Goal: Task Accomplishment & Management: Use online tool/utility

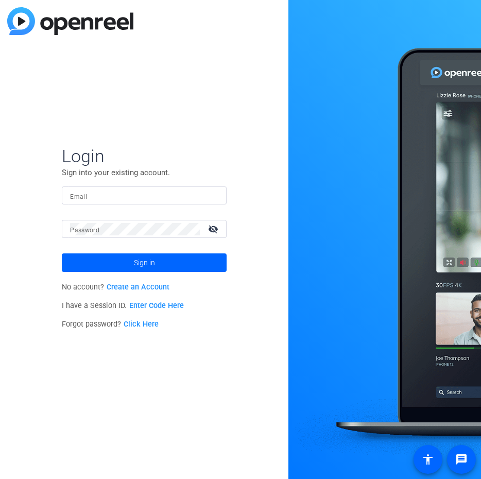
click at [120, 190] on input "Email" at bounding box center [144, 196] width 148 height 12
type input "[EMAIL_ADDRESS][DOMAIN_NAME]"
click at [62, 254] on button "Sign in" at bounding box center [144, 263] width 165 height 19
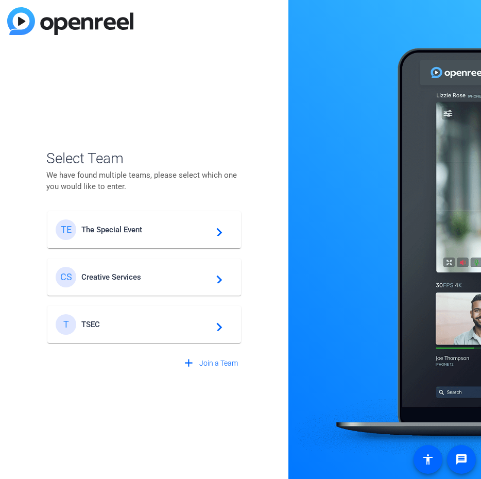
click at [320, 230] on div at bounding box center [385, 239] width 193 height 479
click at [138, 224] on div "TE The Special Event navigate_next" at bounding box center [144, 230] width 177 height 21
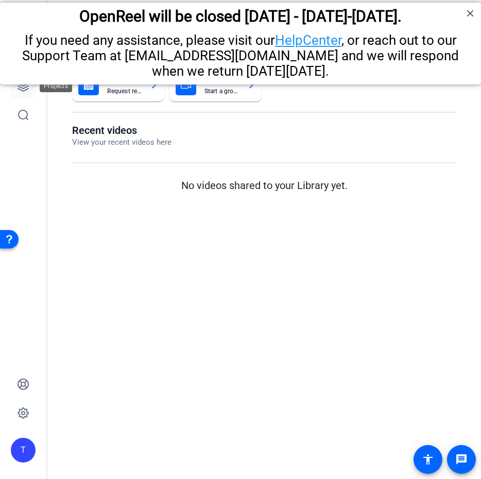
click at [22, 87] on icon at bounding box center [23, 86] width 12 height 12
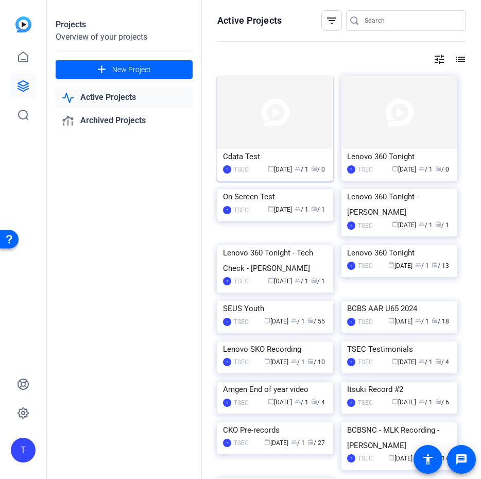
click at [269, 113] on img at bounding box center [276, 112] width 116 height 73
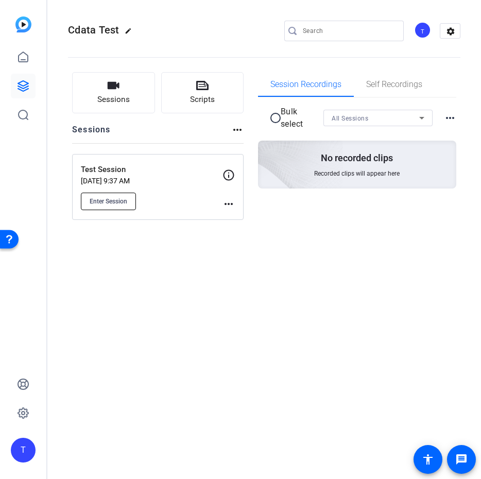
click at [113, 202] on span "Enter Session" at bounding box center [109, 201] width 38 height 8
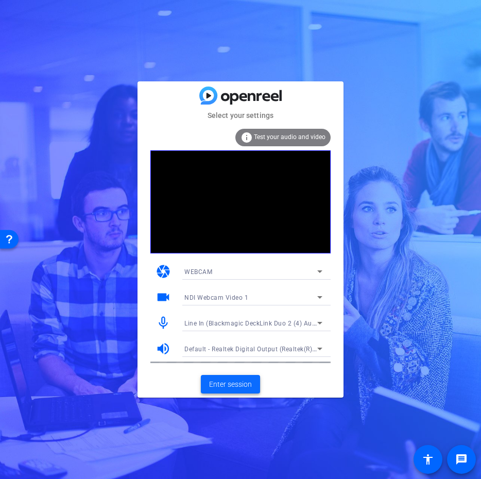
click at [238, 382] on span "Enter session" at bounding box center [230, 384] width 43 height 11
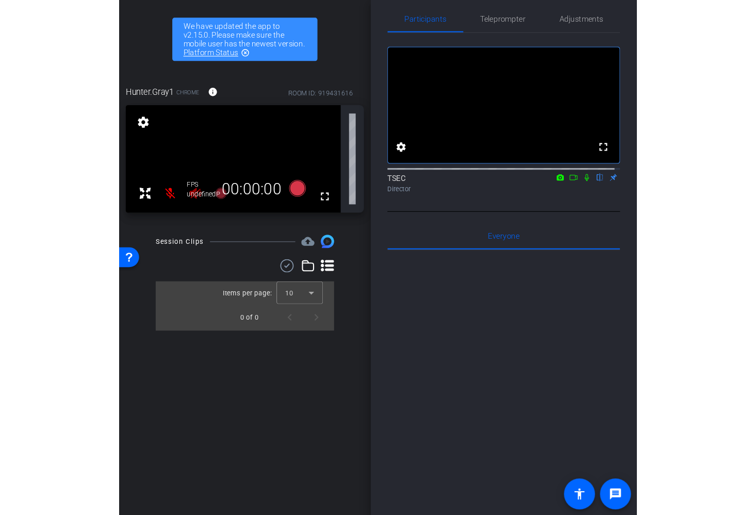
scroll to position [21, 0]
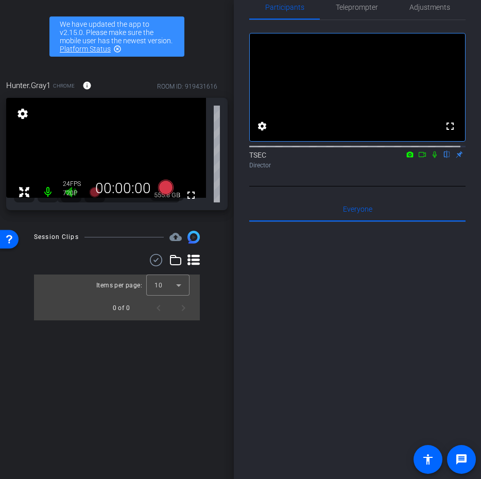
click at [431, 158] on icon at bounding box center [435, 154] width 8 height 7
click at [432, 158] on icon at bounding box center [435, 155] width 6 height 7
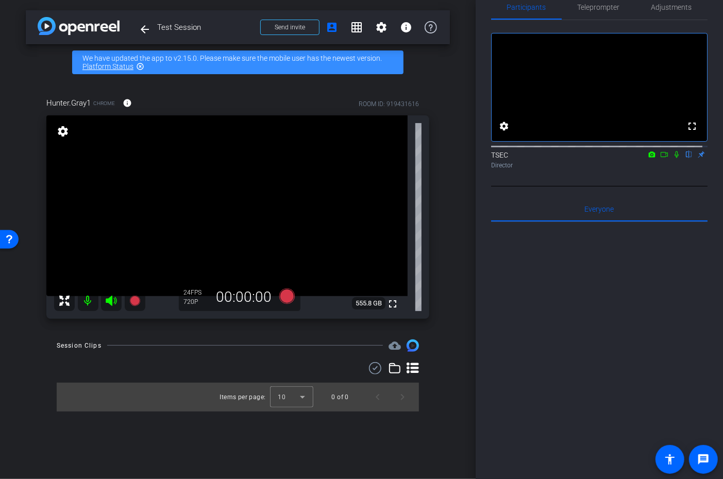
click at [88, 299] on mat-icon at bounding box center [88, 301] width 21 height 21
click at [89, 299] on mat-icon at bounding box center [88, 301] width 21 height 21
click at [481, 439] on div at bounding box center [599, 349] width 216 height 255
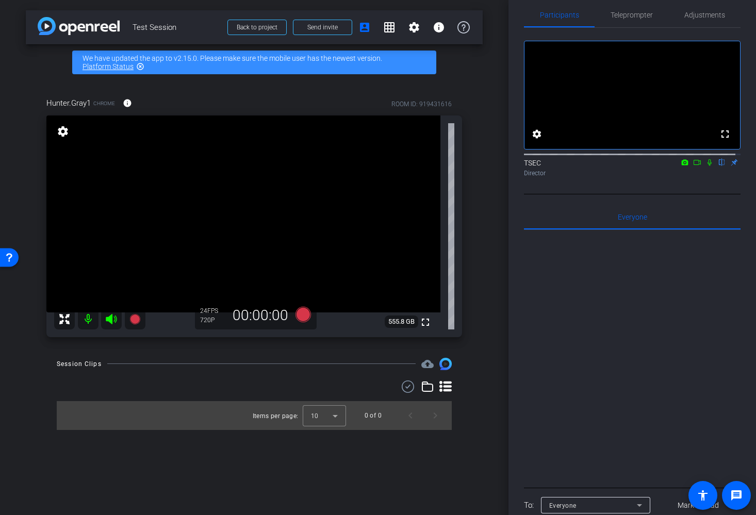
scroll to position [0, 0]
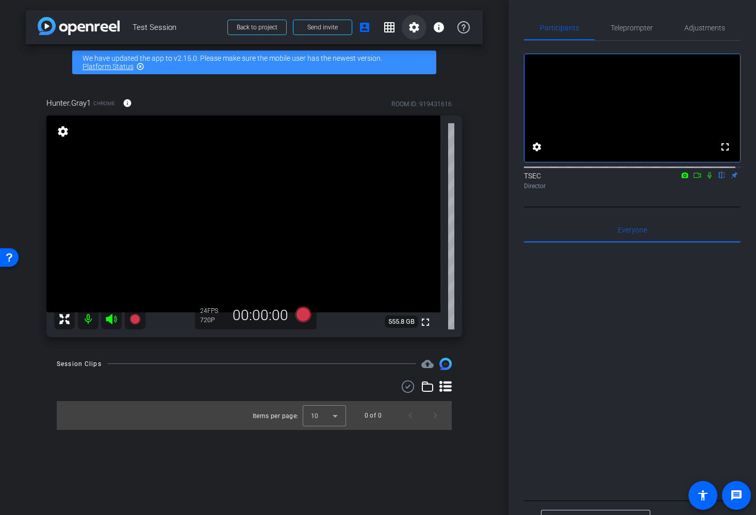
click at [409, 20] on span at bounding box center [414, 27] width 25 height 25
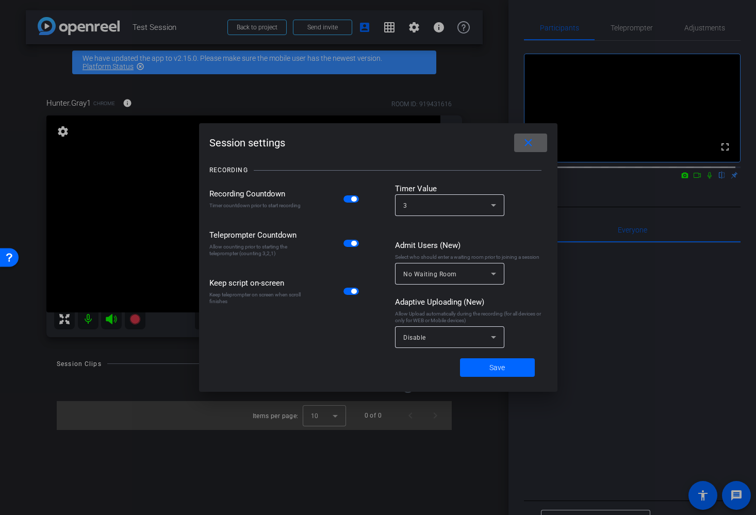
click at [416, 16] on div at bounding box center [378, 257] width 756 height 515
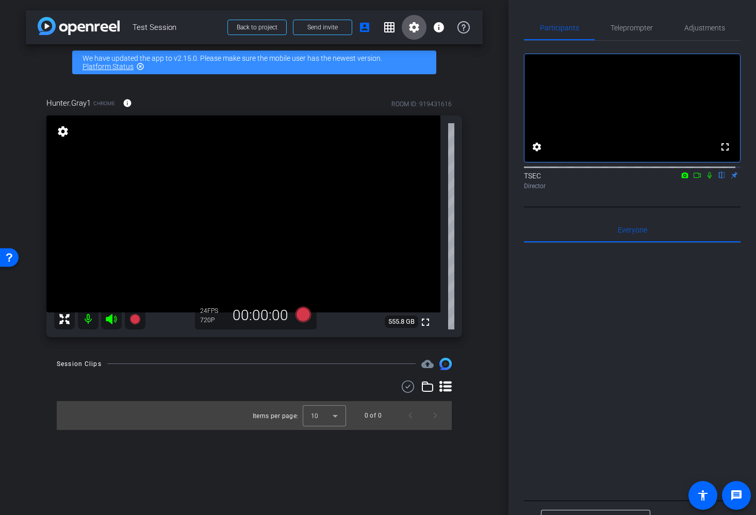
click at [481, 373] on div at bounding box center [632, 370] width 216 height 255
click at [481, 26] on span "Adjustments" at bounding box center [704, 27] width 41 height 7
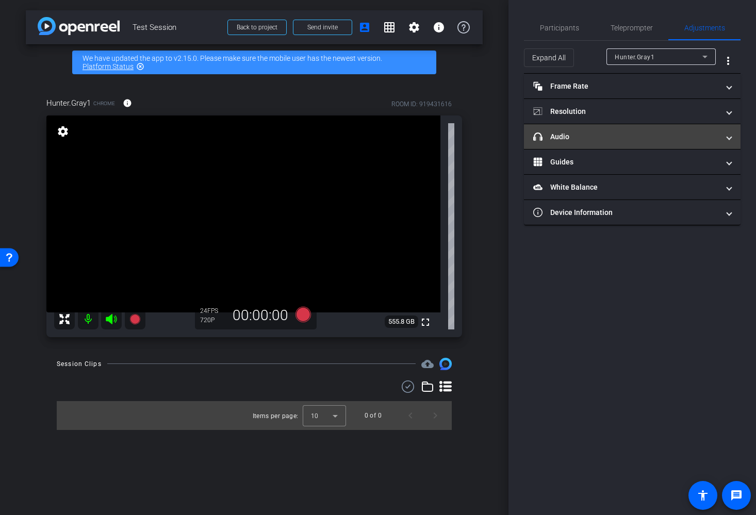
click at [481, 131] on mat-panel-title "headphone icon Audio" at bounding box center [626, 136] width 186 height 11
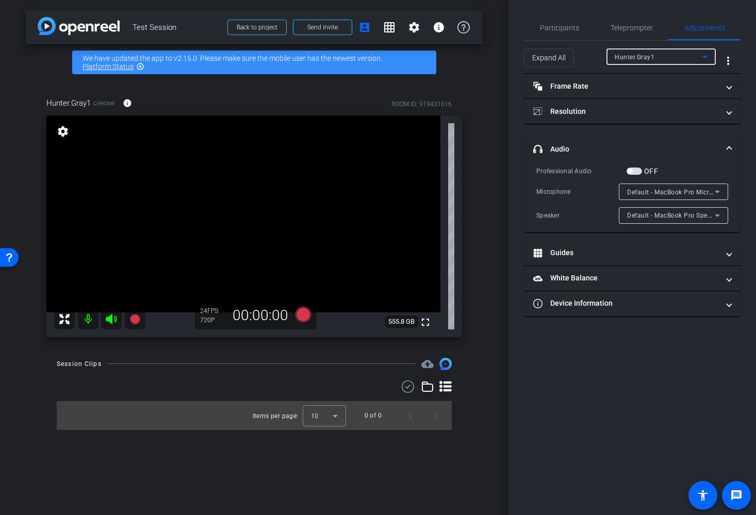
click at [481, 54] on div "Hunter.Gray1" at bounding box center [658, 57] width 88 height 13
click at [481, 55] on div at bounding box center [378, 257] width 756 height 515
click at [481, 146] on span "headphone icon Audio" at bounding box center [630, 149] width 194 height 11
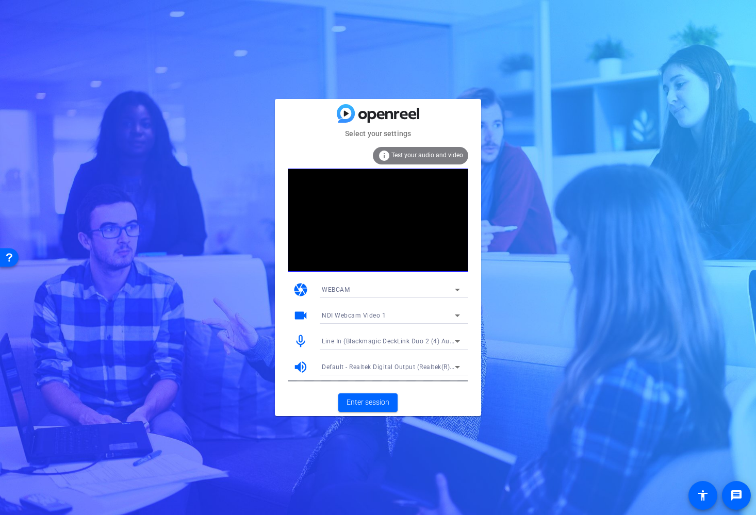
click at [401, 338] on span "Line In (Blackmagic DeckLink Duo 2 (4) Audio)" at bounding box center [392, 341] width 140 height 8
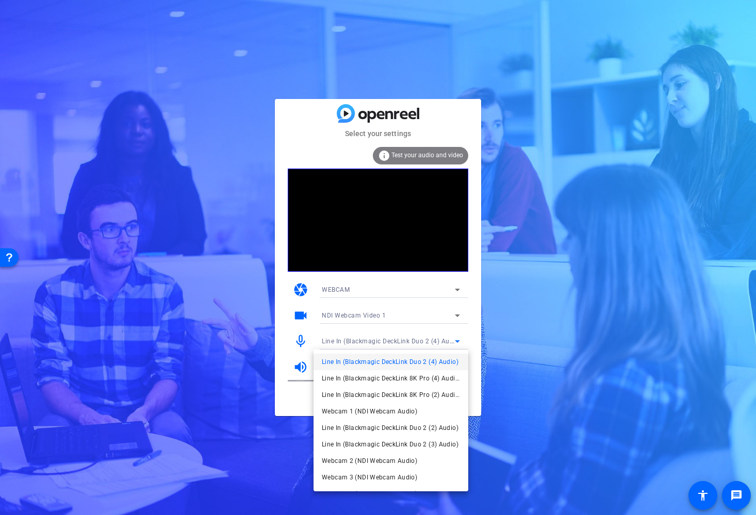
click at [477, 305] on div at bounding box center [378, 257] width 756 height 515
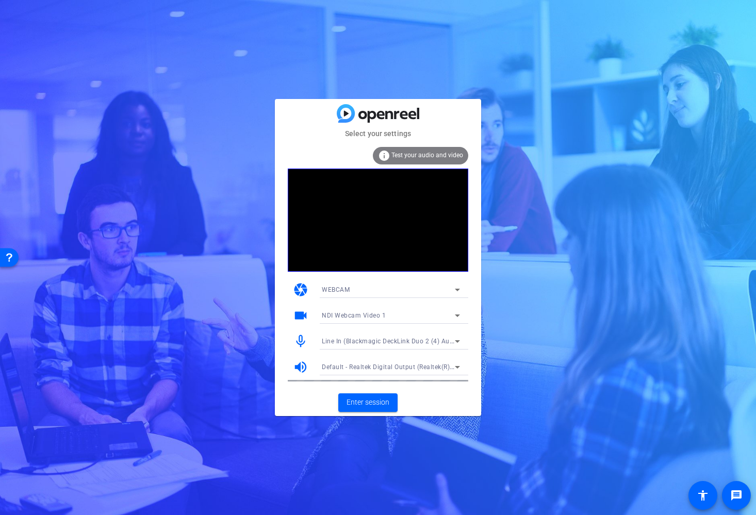
click at [451, 364] on span "Default - Realtek Digital Output (Realtek(R) Audio)" at bounding box center [397, 366] width 150 height 8
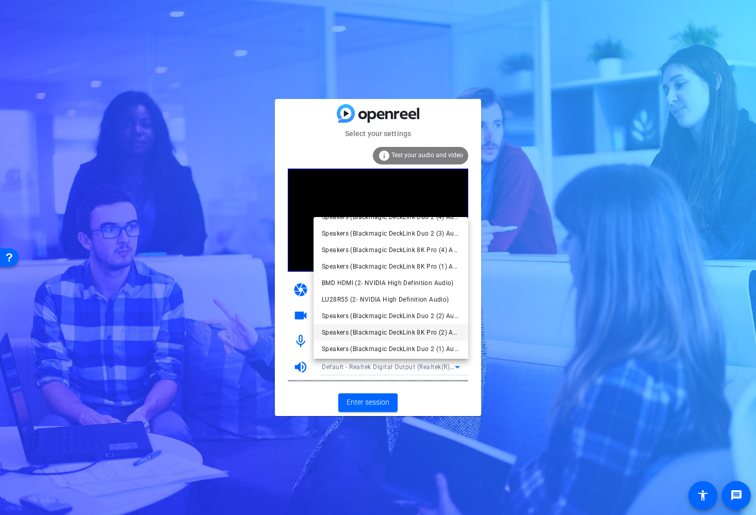
scroll to position [113, 0]
click at [429, 348] on mat-option "Speakers (Focusrite Usb Audio)" at bounding box center [390, 347] width 155 height 16
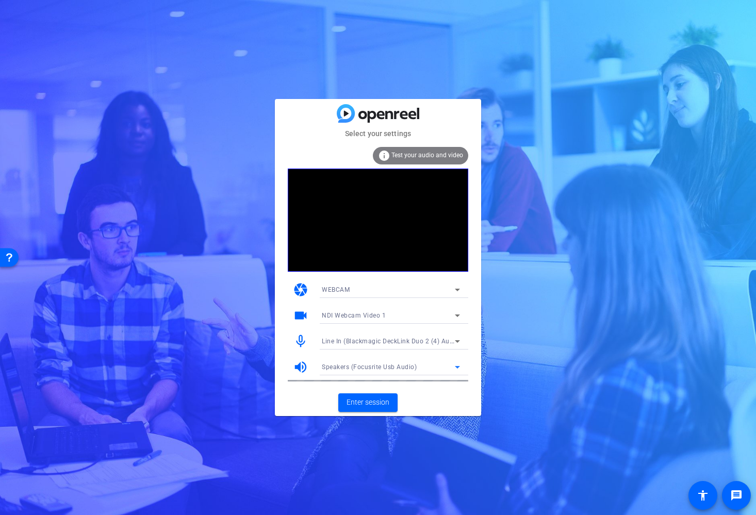
click at [441, 343] on span "Line In (Blackmagic DeckLink Duo 2 (4) Audio)" at bounding box center [392, 341] width 140 height 8
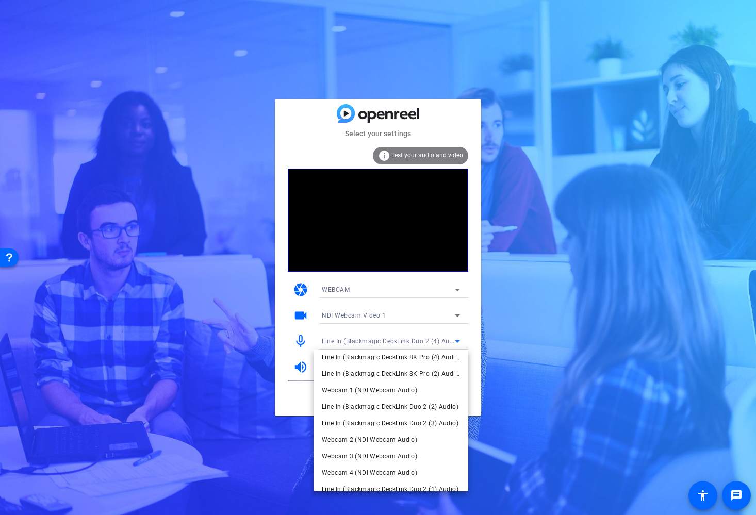
scroll to position [0, 0]
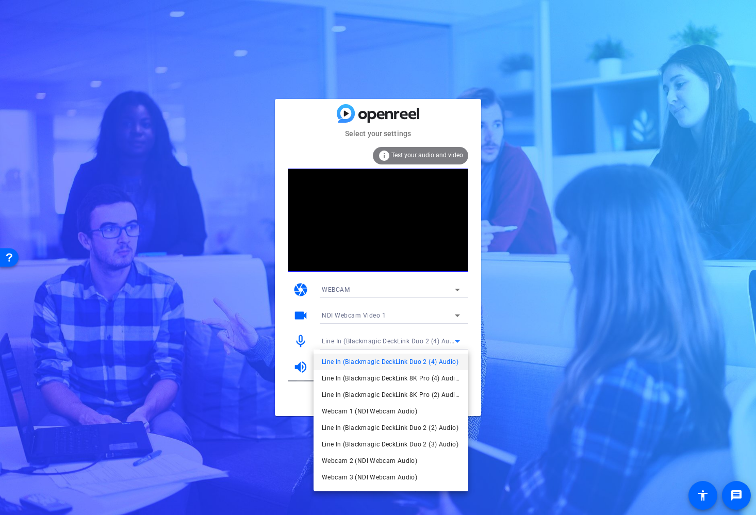
click at [481, 332] on div at bounding box center [378, 257] width 756 height 515
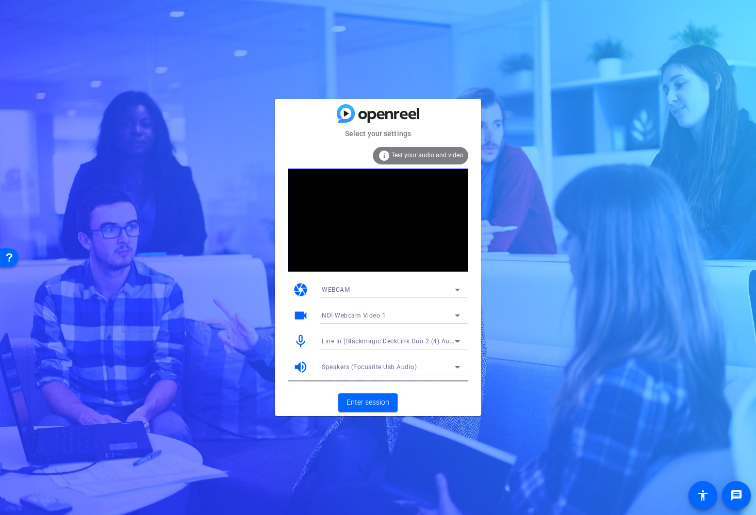
click at [431, 339] on span "Line In (Blackmagic DeckLink Duo 2 (4) Audio)" at bounding box center [392, 341] width 140 height 8
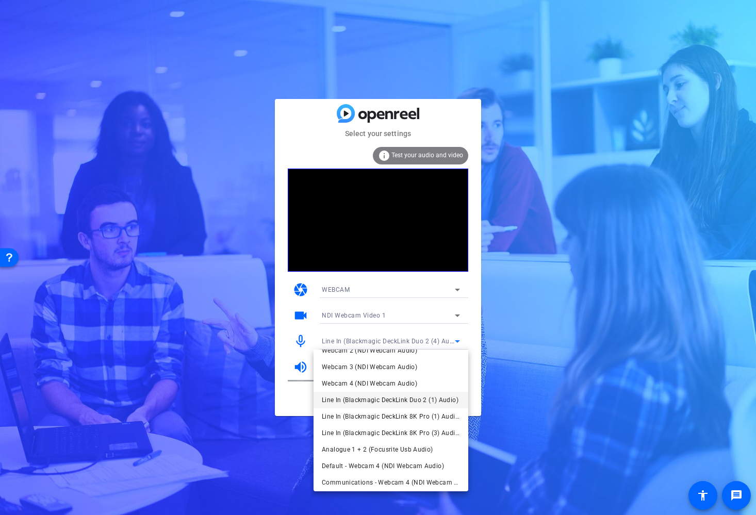
scroll to position [113, 0]
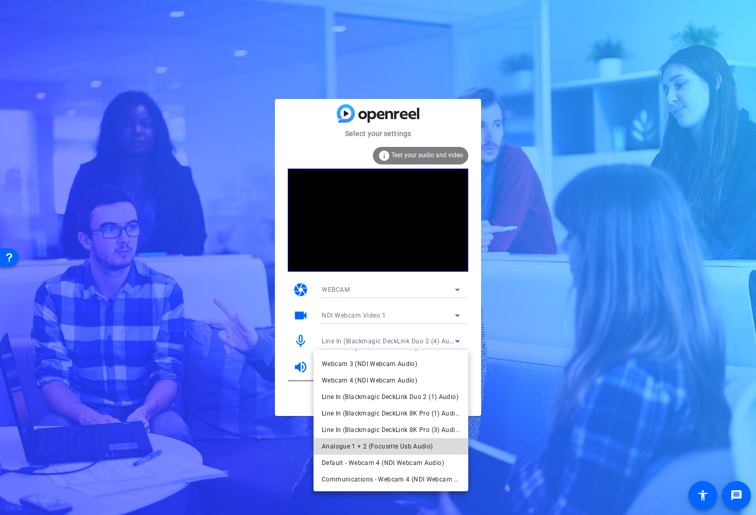
click at [402, 446] on span "Analogue 1 + 2 (Focusrite Usb Audio)" at bounding box center [377, 446] width 111 height 12
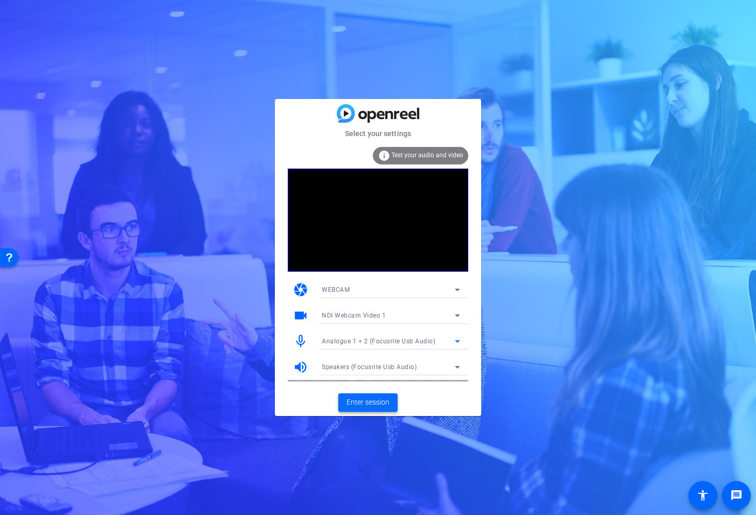
click at [359, 401] on span "Enter session" at bounding box center [367, 402] width 43 height 11
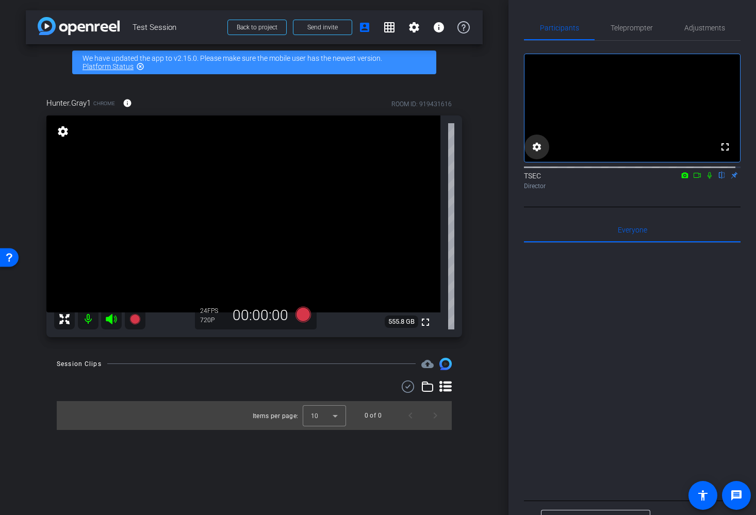
click at [481, 153] on mat-icon "settings" at bounding box center [536, 147] width 12 height 12
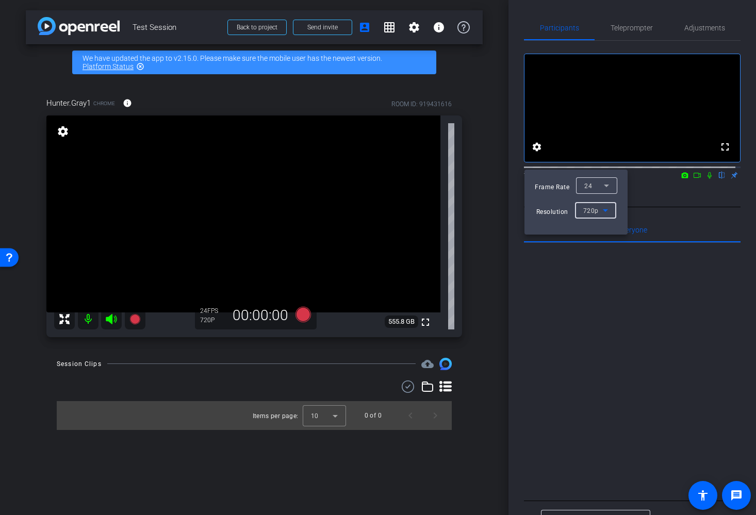
click at [481, 206] on icon at bounding box center [604, 210] width 12 height 12
click at [481, 205] on div at bounding box center [378, 257] width 756 height 515
click at [481, 157] on div at bounding box center [378, 257] width 756 height 515
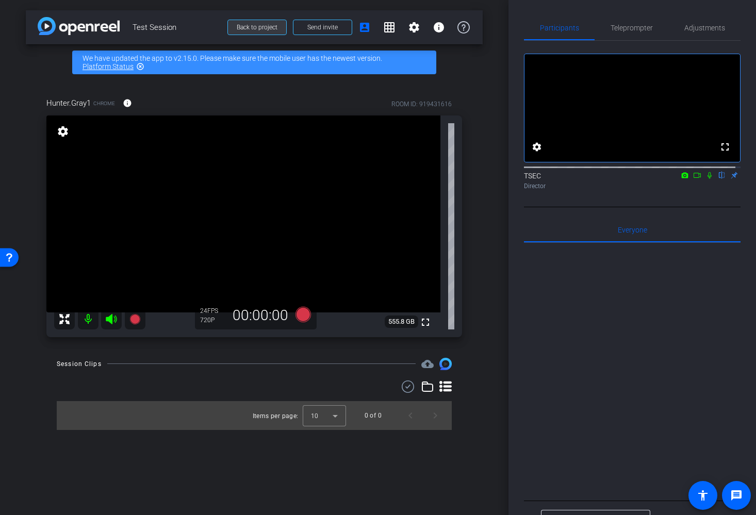
click at [246, 24] on span "Back to project" at bounding box center [257, 27] width 41 height 7
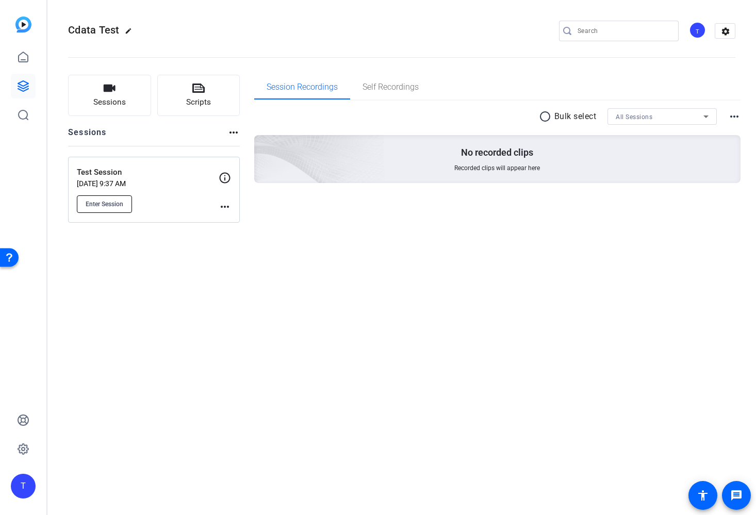
click at [116, 203] on span "Enter Session" at bounding box center [105, 204] width 38 height 8
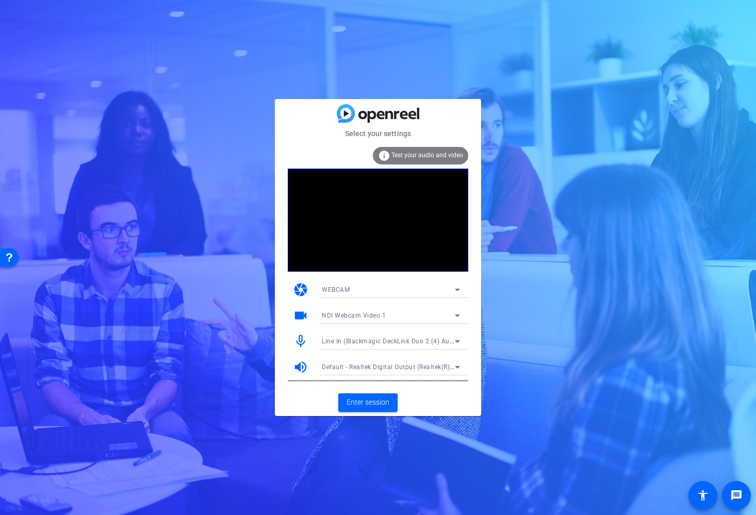
click at [408, 339] on span "Line In (Blackmagic DeckLink Duo 2 (4) Audio)" at bounding box center [392, 341] width 140 height 8
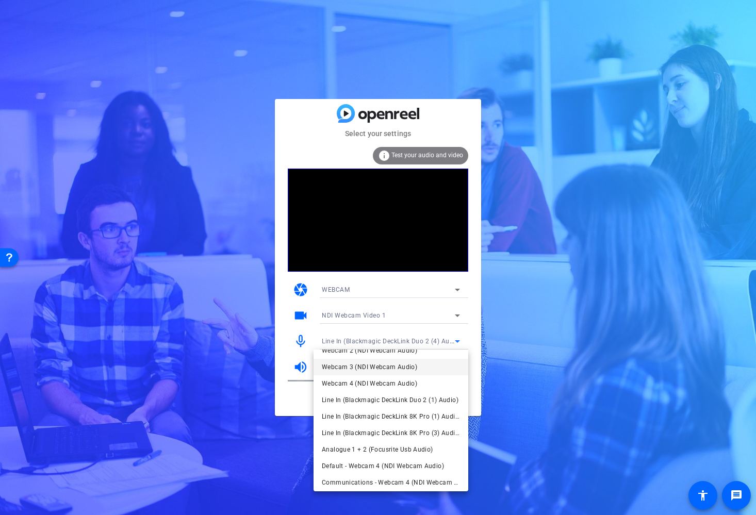
scroll to position [113, 0]
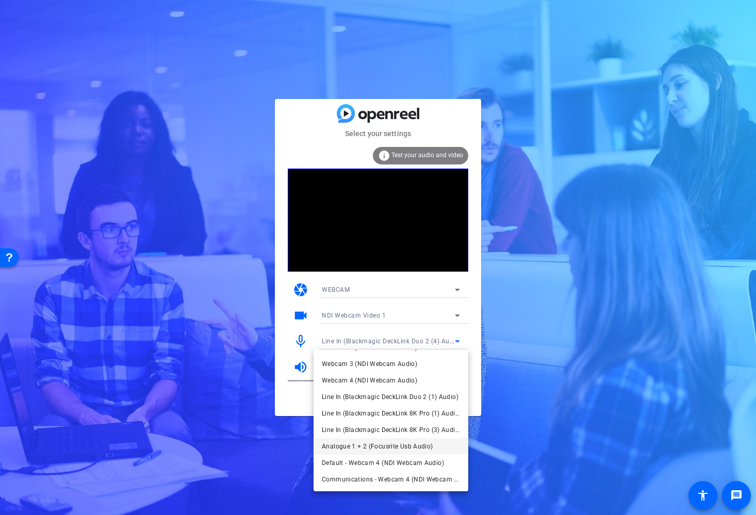
click at [410, 449] on span "Analogue 1 + 2 (Focusrite Usb Audio)" at bounding box center [377, 446] width 111 height 12
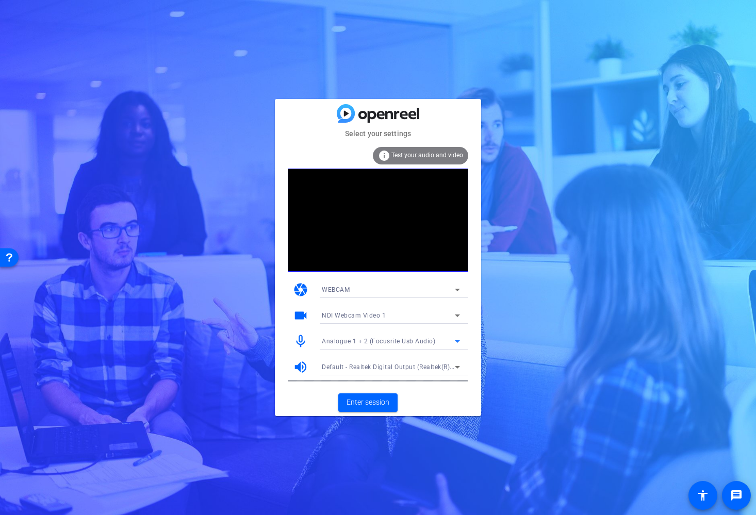
click at [411, 364] on span "Default - Realtek Digital Output (Realtek(R) Audio)" at bounding box center [397, 366] width 150 height 8
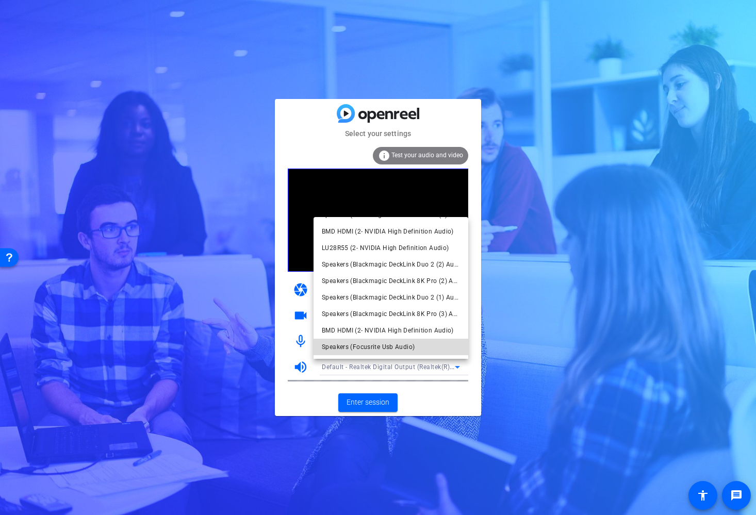
click at [398, 346] on span "Speakers (Focusrite Usb Audio)" at bounding box center [368, 347] width 93 height 12
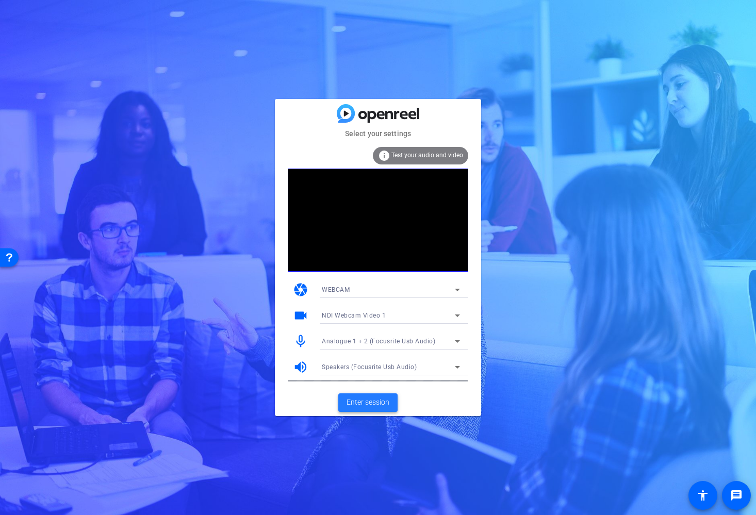
click at [366, 400] on span "Enter session" at bounding box center [367, 402] width 43 height 11
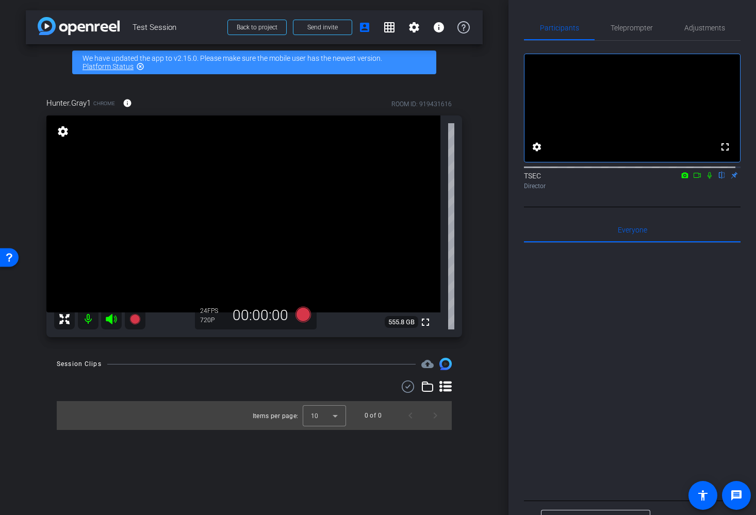
click at [705, 179] on icon at bounding box center [709, 175] width 8 height 7
click at [707, 179] on icon at bounding box center [710, 175] width 6 height 7
click at [707, 179] on icon at bounding box center [709, 175] width 4 height 7
click at [705, 179] on icon at bounding box center [709, 175] width 8 height 7
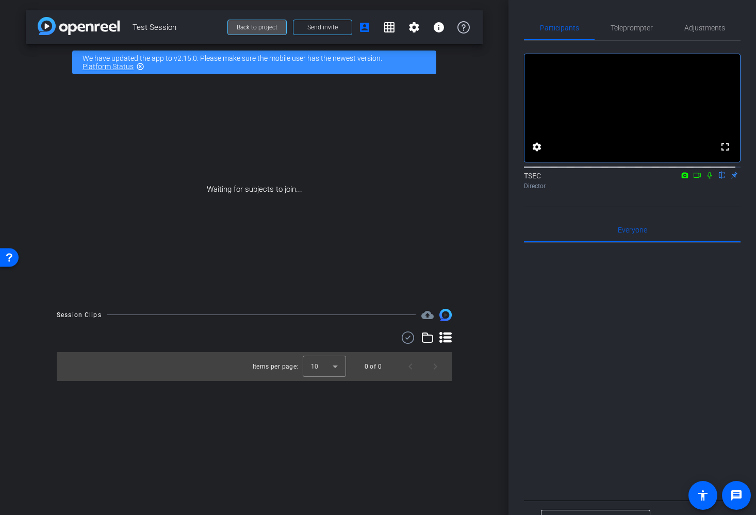
click at [265, 26] on span "Back to project" at bounding box center [257, 27] width 41 height 7
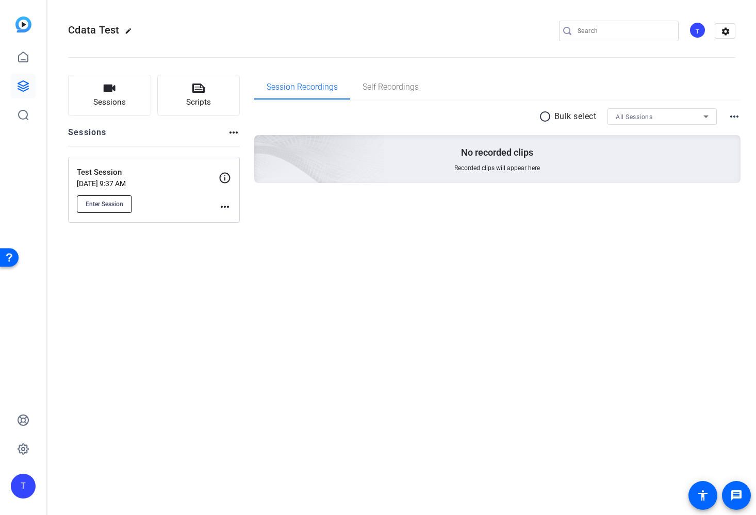
click at [121, 204] on span "Enter Session" at bounding box center [105, 204] width 38 height 8
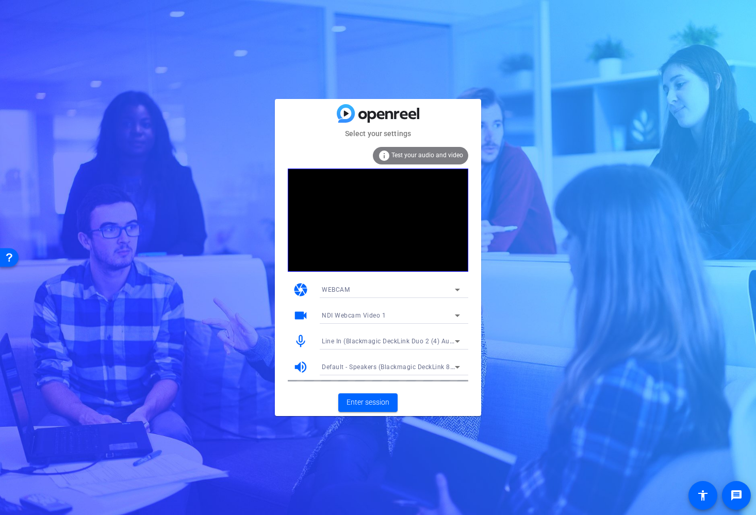
click at [426, 340] on span "Line In (Blackmagic DeckLink Duo 2 (4) Audio)" at bounding box center [392, 341] width 140 height 8
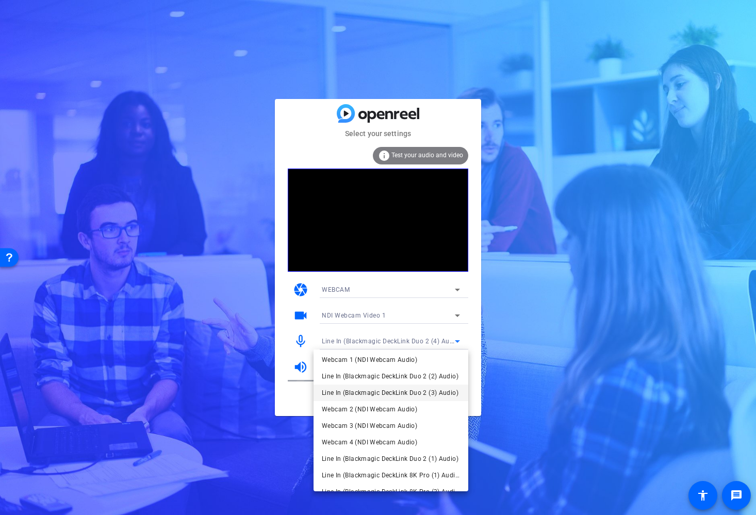
scroll to position [113, 0]
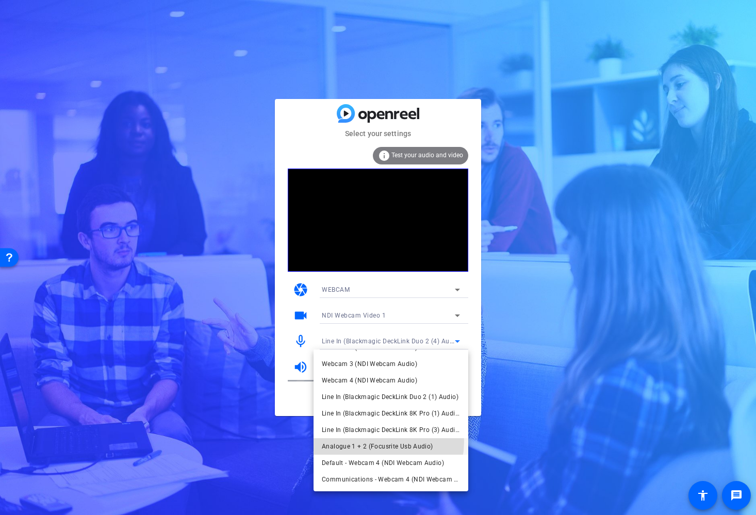
click at [374, 441] on span "Analogue 1 + 2 (Focusrite Usb Audio)" at bounding box center [377, 446] width 111 height 12
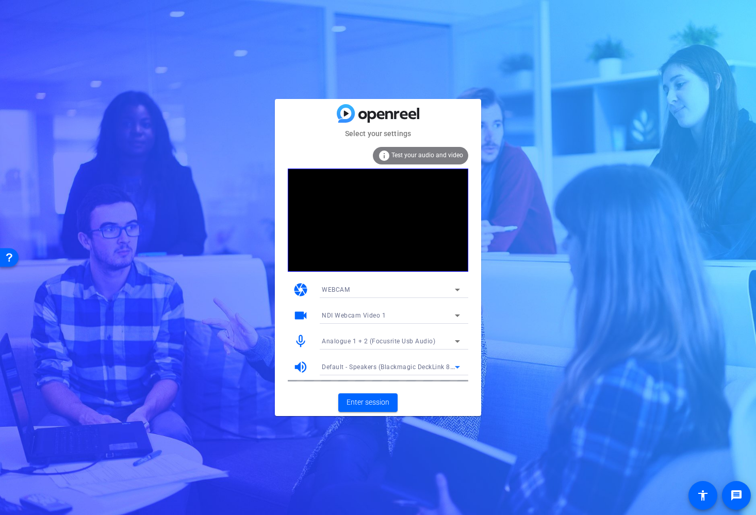
click at [365, 365] on span "Default - Speakers (Blackmagic DeckLink 8K Pro (3) Audio)" at bounding box center [410, 366] width 177 height 8
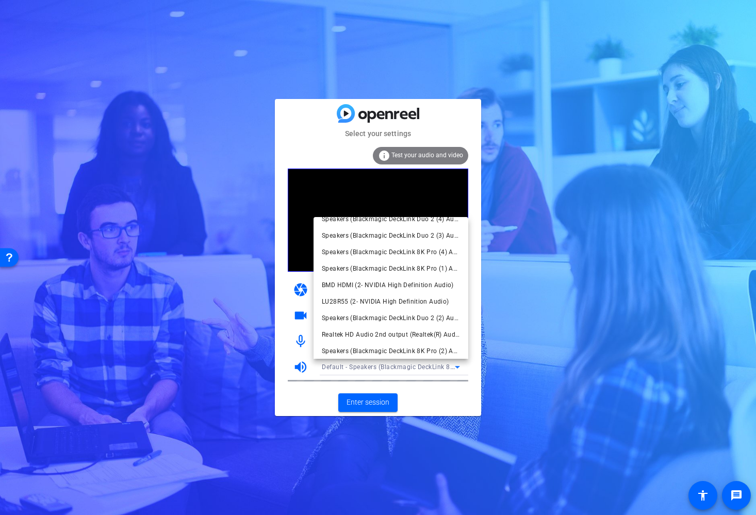
scroll to position [130, 0]
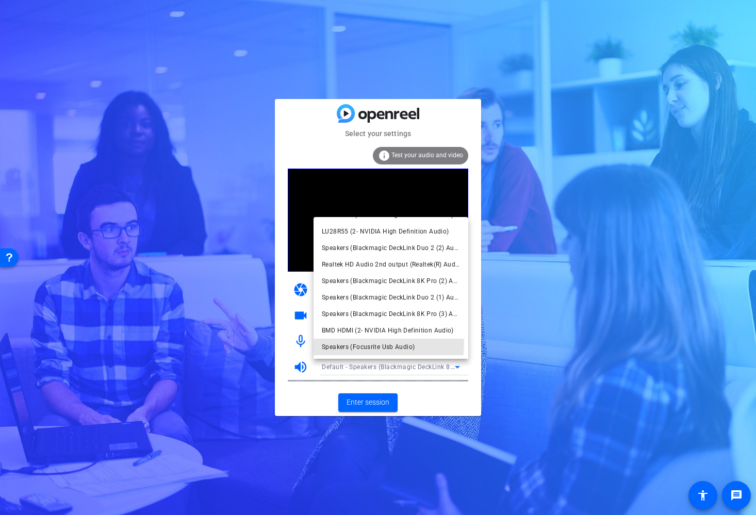
click at [387, 343] on span "Speakers (Focusrite Usb Audio)" at bounding box center [368, 347] width 93 height 12
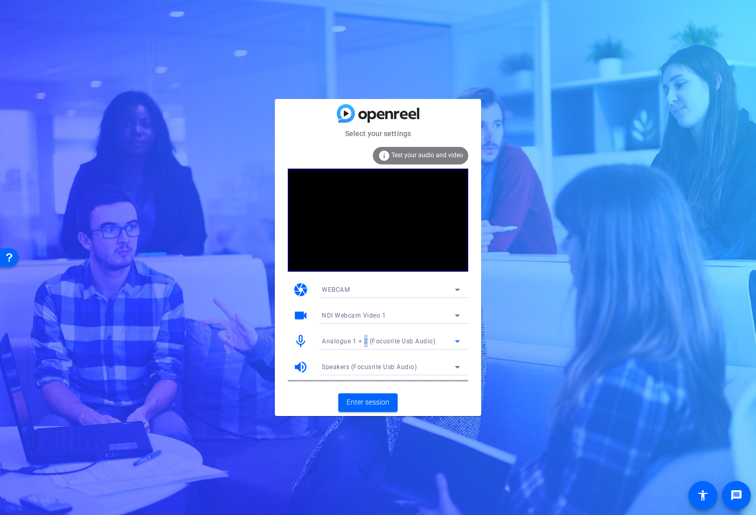
click at [365, 340] on span "Analogue 1 + 2 (Focusrite Usb Audio)" at bounding box center [378, 341] width 113 height 7
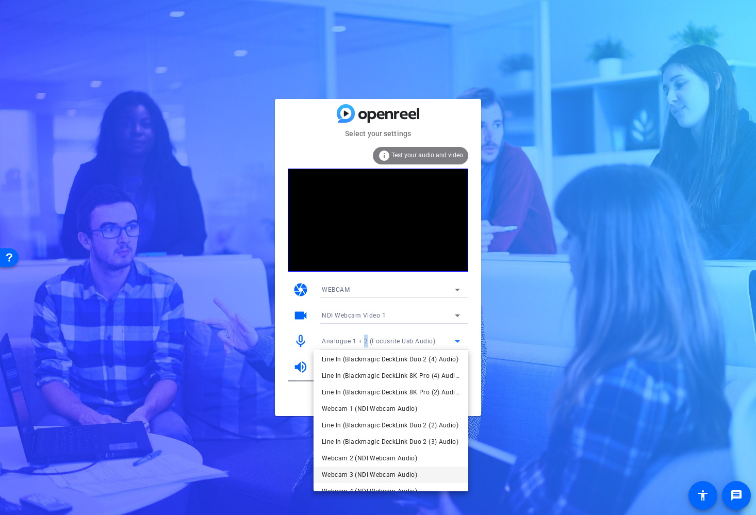
scroll to position [0, 0]
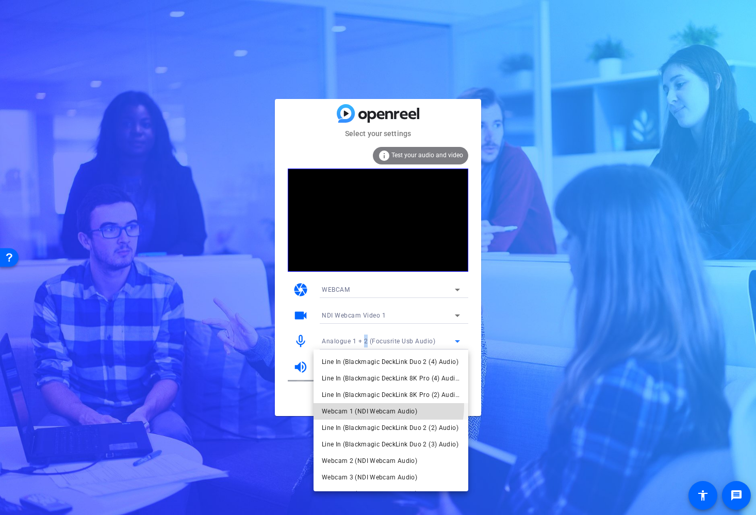
click at [367, 405] on span "Webcam 1 (NDI Webcam Audio)" at bounding box center [369, 411] width 95 height 12
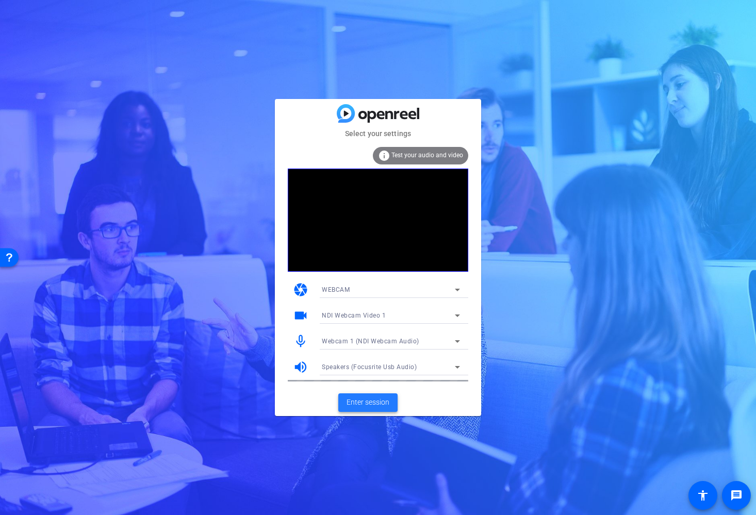
click at [359, 397] on span "Enter session" at bounding box center [367, 402] width 43 height 11
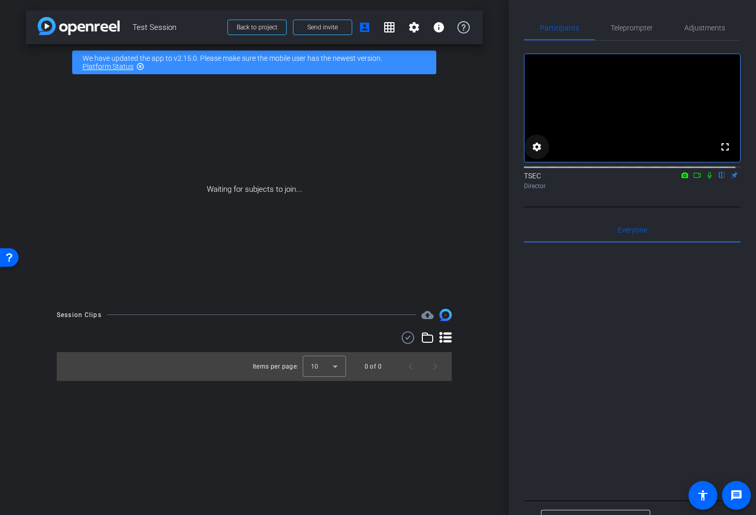
click at [536, 152] on mat-icon "settings" at bounding box center [536, 147] width 12 height 12
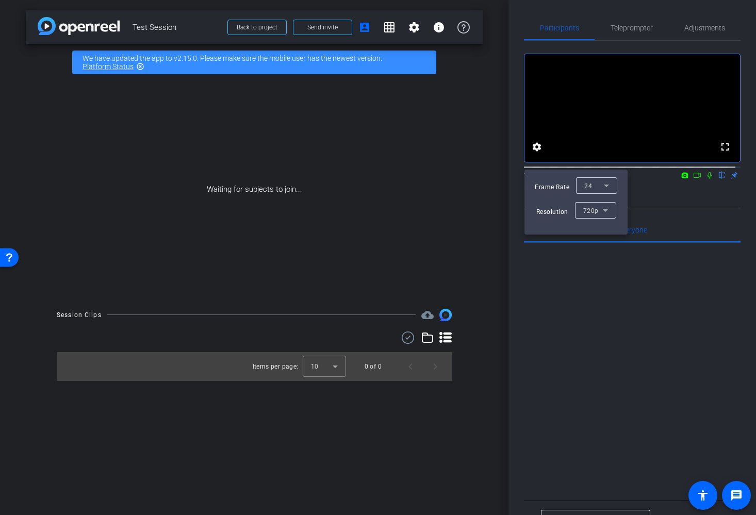
click at [538, 150] on div at bounding box center [378, 257] width 756 height 515
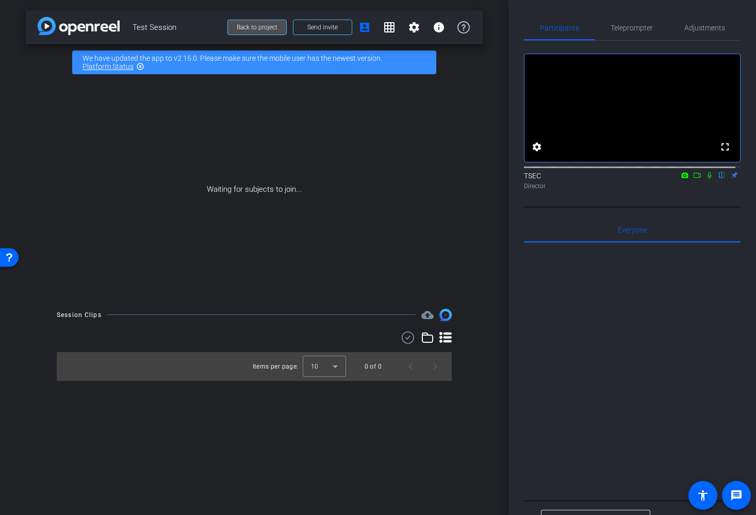
click at [264, 24] on span "Back to project" at bounding box center [257, 27] width 41 height 7
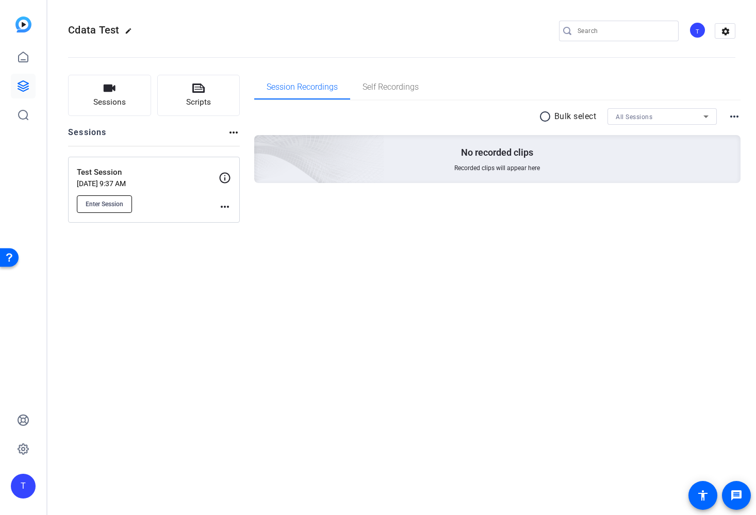
click at [114, 205] on span "Enter Session" at bounding box center [105, 204] width 38 height 8
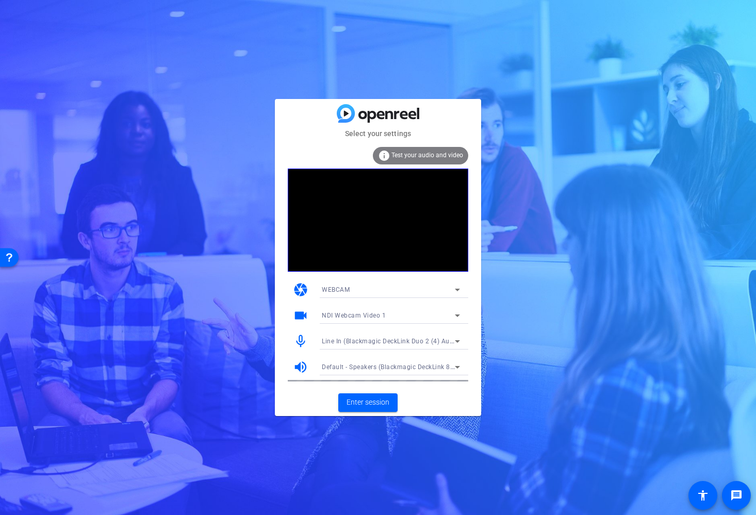
click at [428, 343] on span "Line In (Blackmagic DeckLink Duo 2 (4) Audio)" at bounding box center [392, 341] width 140 height 8
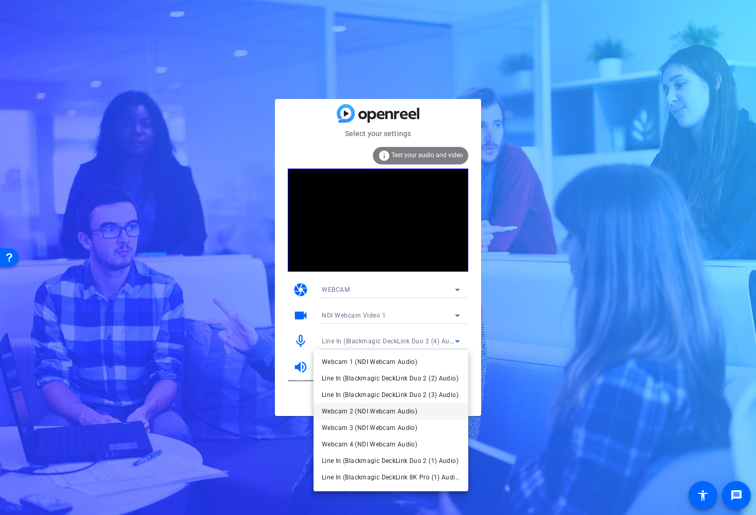
scroll to position [113, 0]
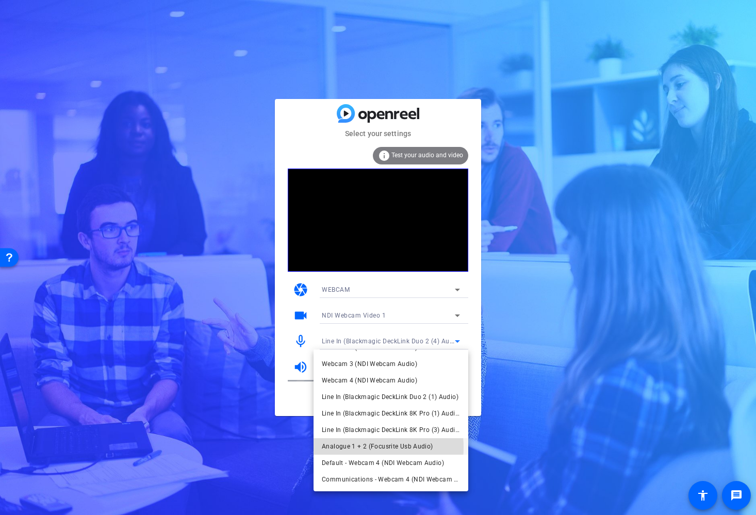
click at [361, 447] on span "Analogue 1 + 2 (Focusrite Usb Audio)" at bounding box center [377, 446] width 111 height 12
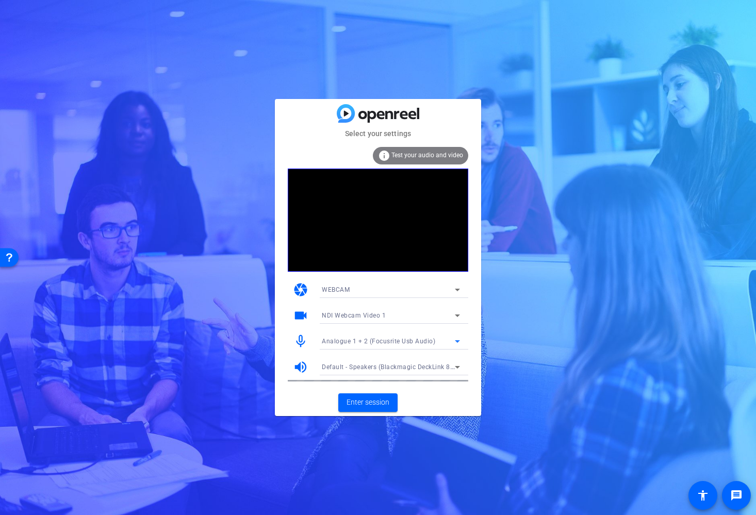
click at [392, 365] on span "Default - Speakers (Blackmagic DeckLink 8K Pro (3) Audio)" at bounding box center [410, 366] width 177 height 8
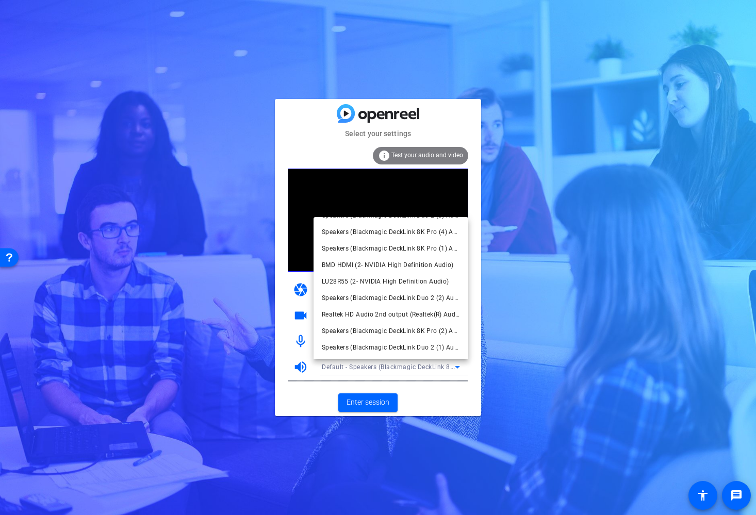
scroll to position [130, 0]
click at [397, 348] on span "Speakers (Focusrite Usb Audio)" at bounding box center [368, 347] width 93 height 12
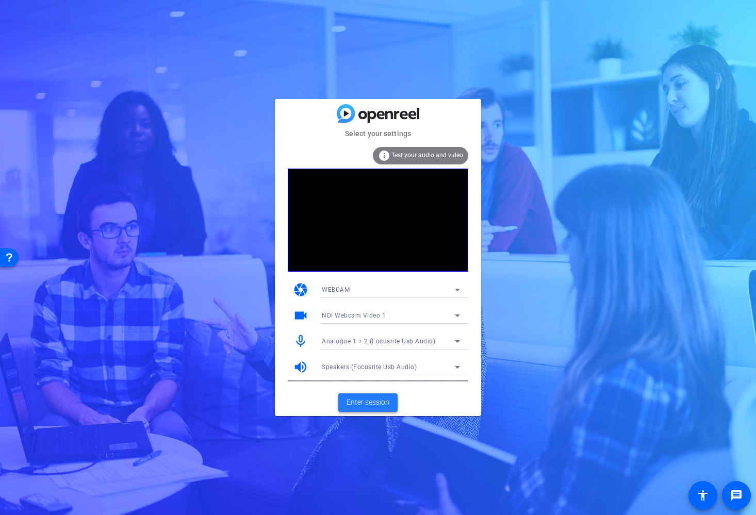
click at [371, 395] on span at bounding box center [367, 402] width 59 height 25
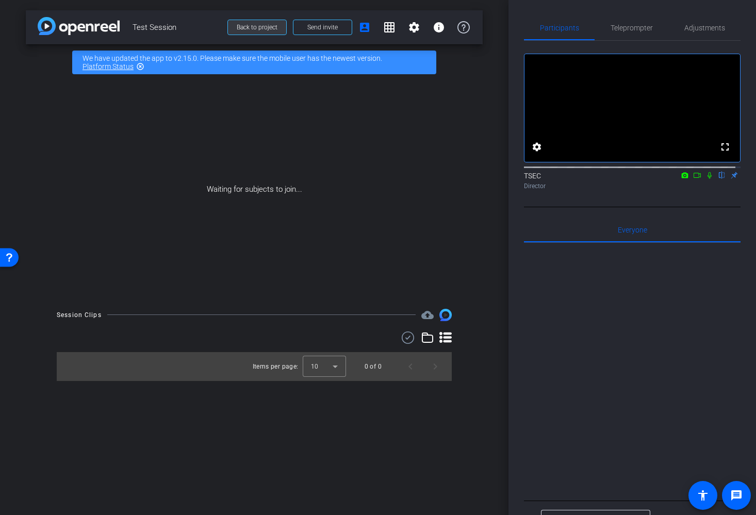
click at [253, 28] on span "Back to project" at bounding box center [257, 27] width 41 height 7
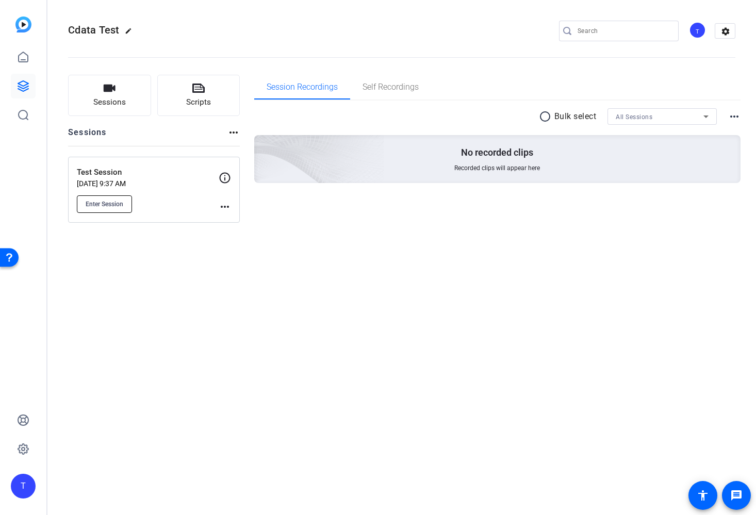
click at [125, 202] on button "Enter Session" at bounding box center [104, 204] width 55 height 18
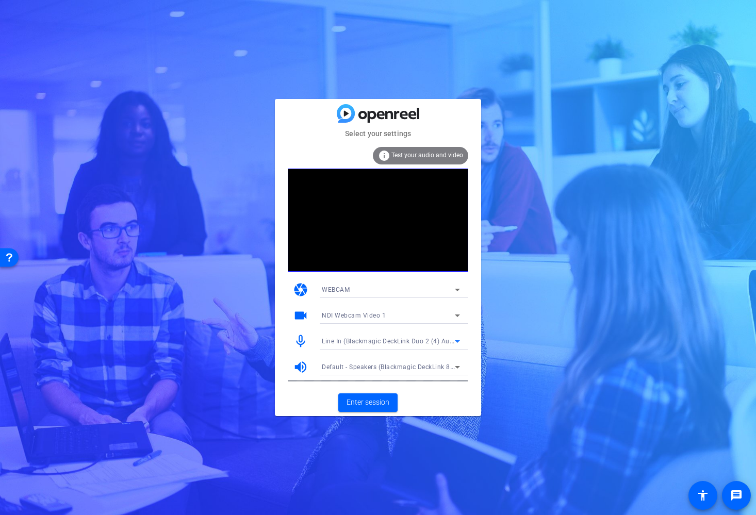
click at [425, 340] on span "Line In (Blackmagic DeckLink Duo 2 (4) Audio)" at bounding box center [392, 341] width 140 height 8
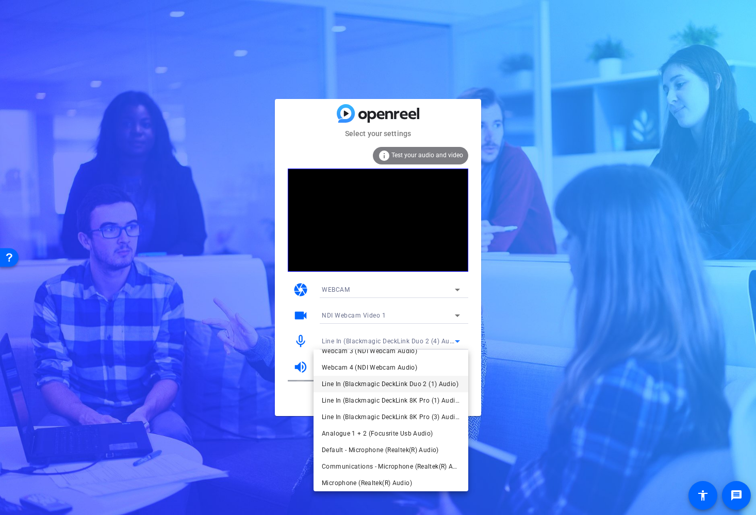
scroll to position [130, 0]
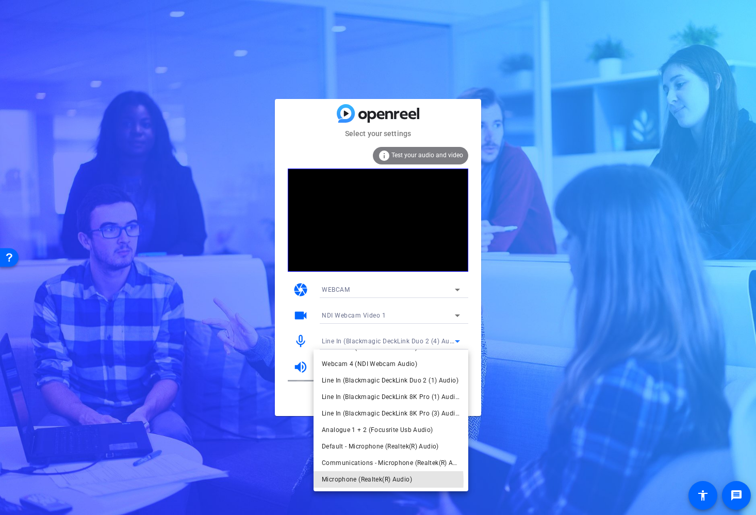
click at [363, 480] on span "Microphone (Realtek(R) Audio)" at bounding box center [367, 479] width 90 height 12
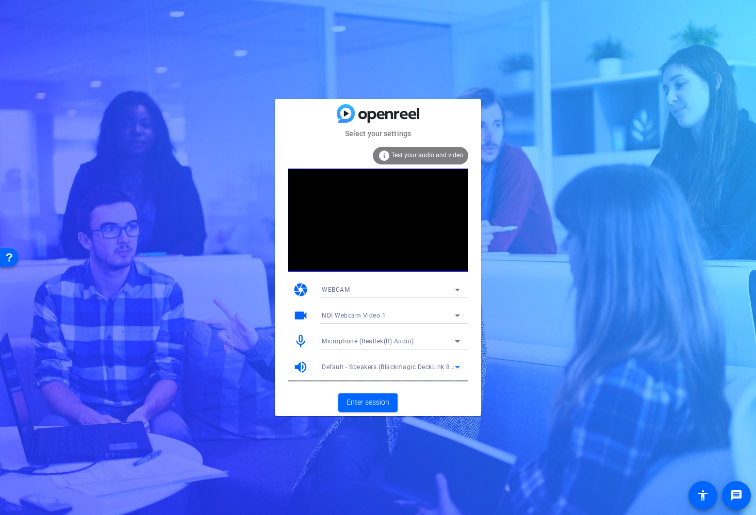
click at [382, 368] on span "Default - Speakers (Blackmagic DeckLink 8K Pro (3) Audio)" at bounding box center [410, 366] width 177 height 8
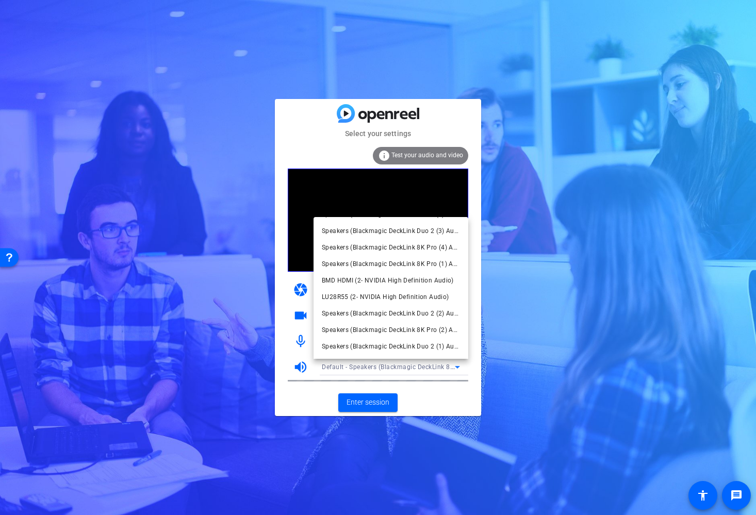
scroll to position [113, 0]
click at [389, 347] on span "Speakers (Focusrite Usb Audio)" at bounding box center [368, 347] width 93 height 12
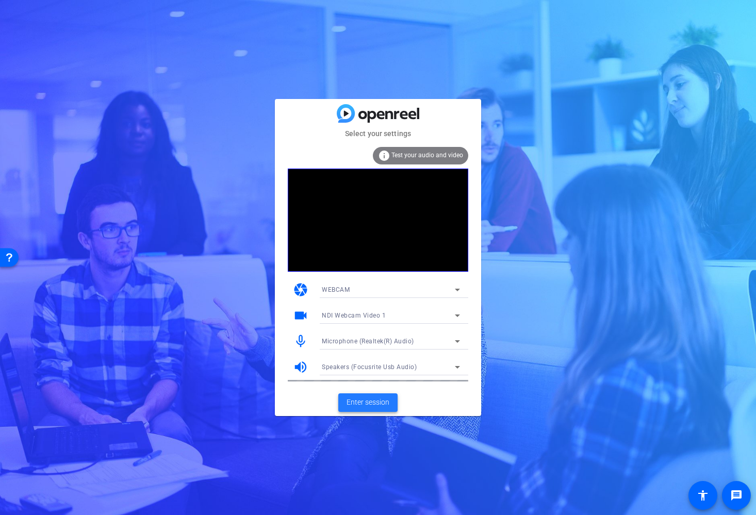
click at [375, 398] on span "Enter session" at bounding box center [367, 402] width 43 height 11
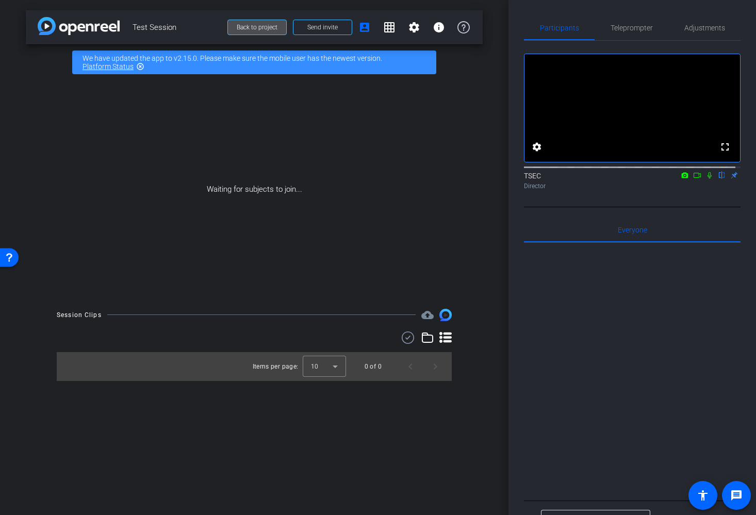
click at [263, 29] on span "Back to project" at bounding box center [257, 27] width 41 height 7
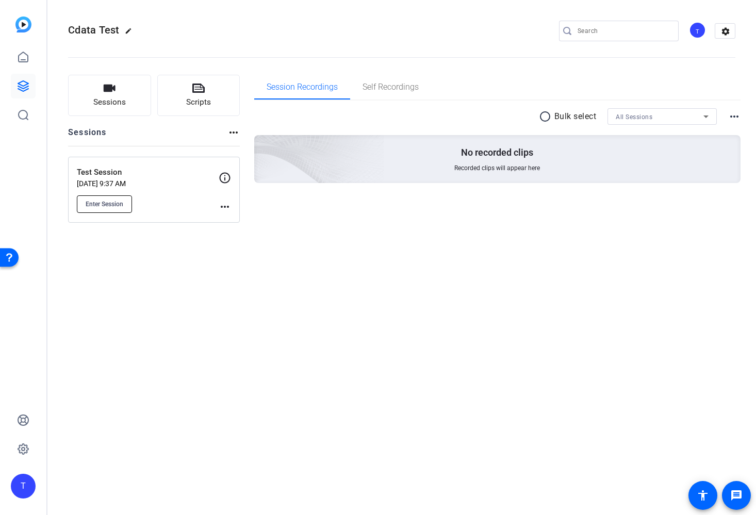
click at [122, 200] on span "Enter Session" at bounding box center [105, 204] width 38 height 8
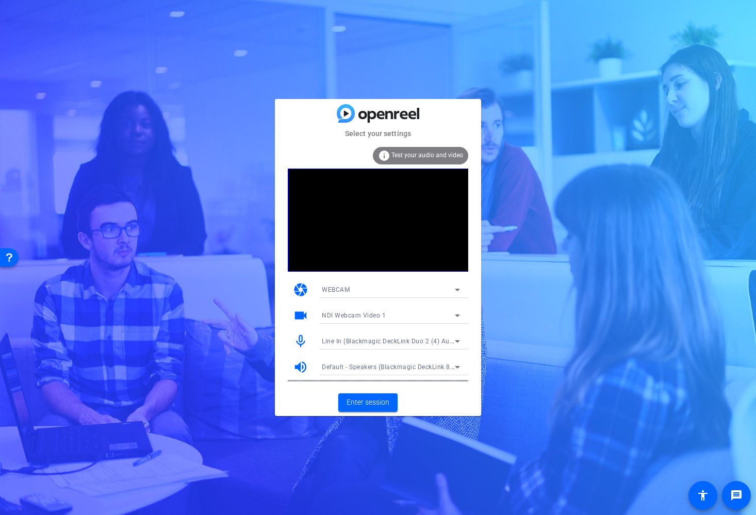
click at [401, 342] on span "Line In (Blackmagic DeckLink Duo 2 (4) Audio)" at bounding box center [392, 341] width 140 height 8
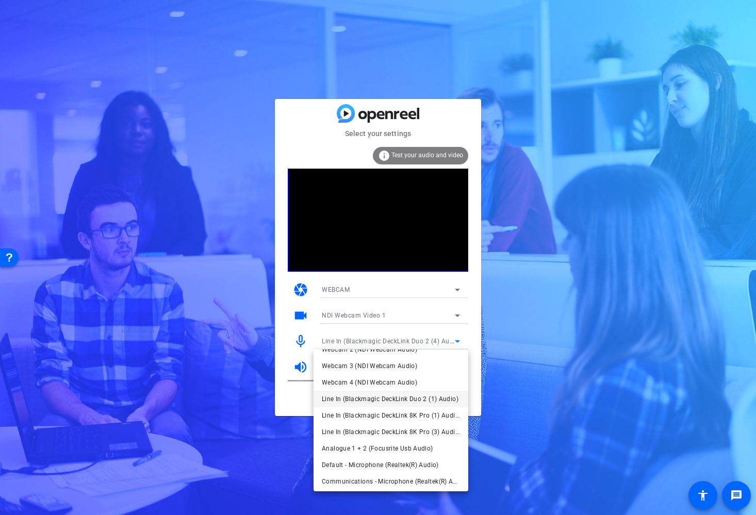
scroll to position [130, 0]
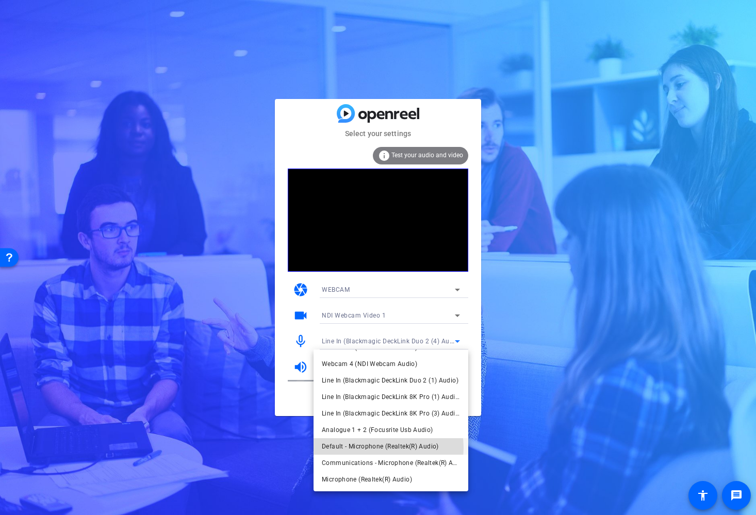
click at [386, 447] on span "Default - Microphone (Realtek(R) Audio)" at bounding box center [380, 446] width 117 height 12
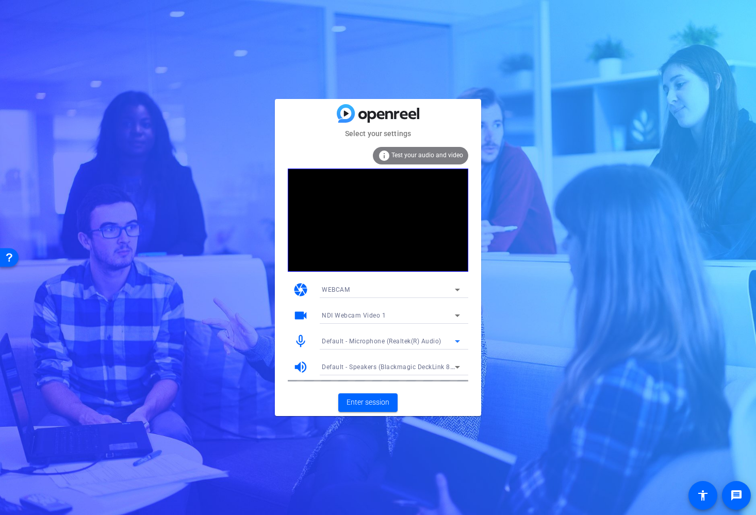
click at [359, 365] on span "Default - Speakers (Blackmagic DeckLink 8K Pro (3) Audio)" at bounding box center [410, 366] width 177 height 8
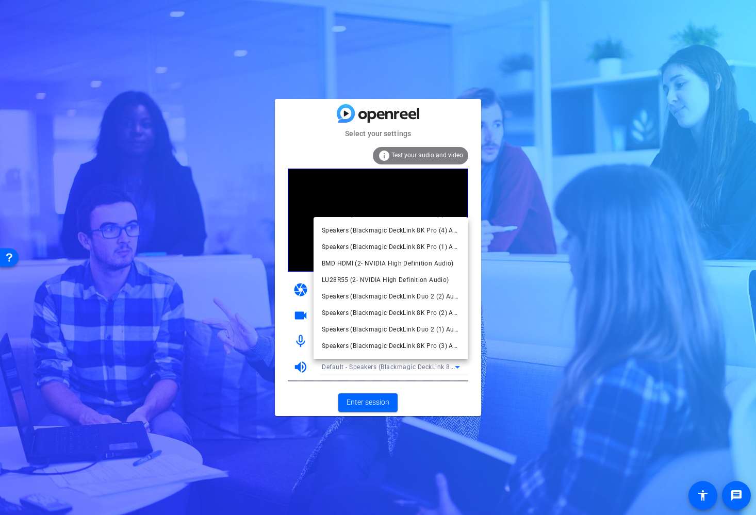
scroll to position [113, 0]
click at [371, 344] on span "Speakers (Focusrite Usb Audio)" at bounding box center [368, 347] width 93 height 12
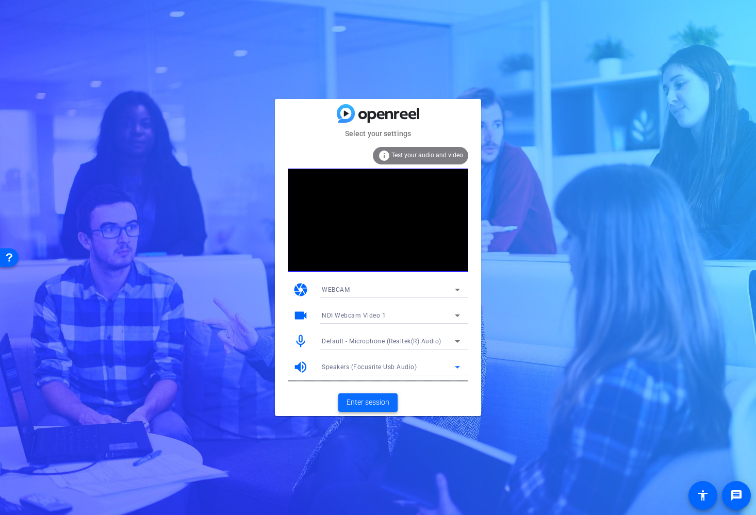
click at [351, 403] on span "Enter session" at bounding box center [367, 402] width 43 height 11
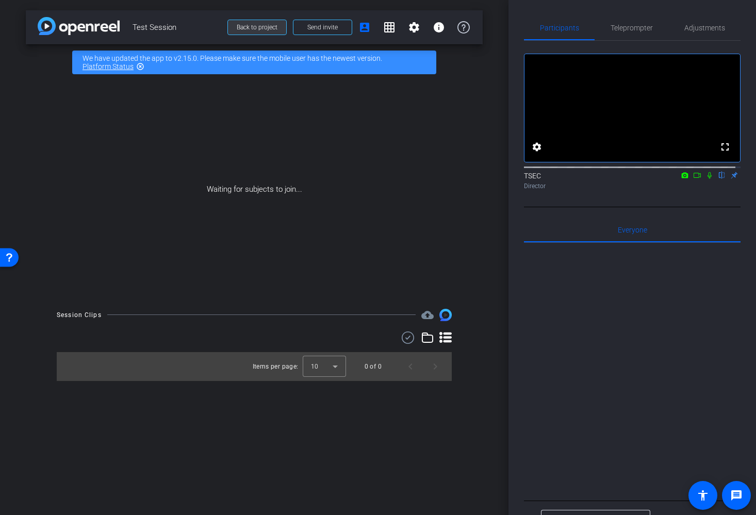
click at [253, 20] on span at bounding box center [257, 27] width 58 height 25
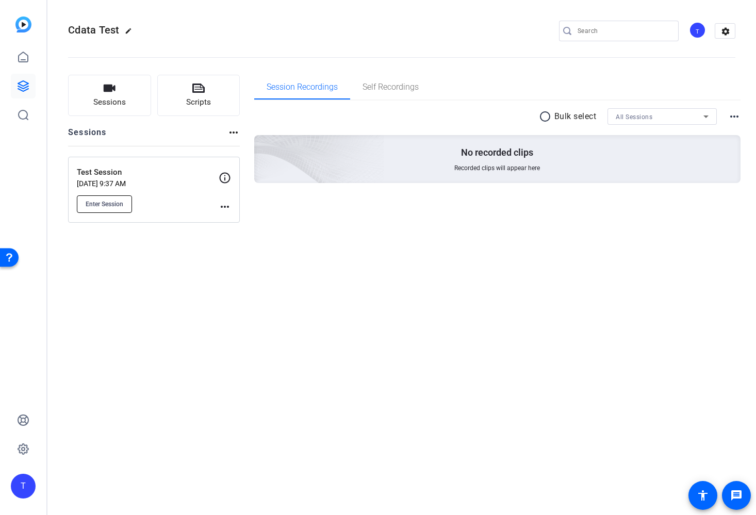
click at [114, 202] on span "Enter Session" at bounding box center [105, 204] width 38 height 8
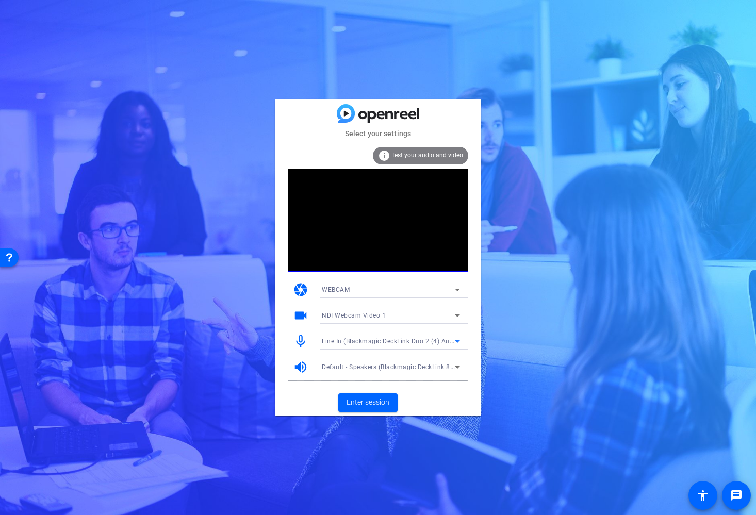
click at [380, 341] on span "Line In (Blackmagic DeckLink Duo 2 (4) Audio)" at bounding box center [392, 341] width 140 height 8
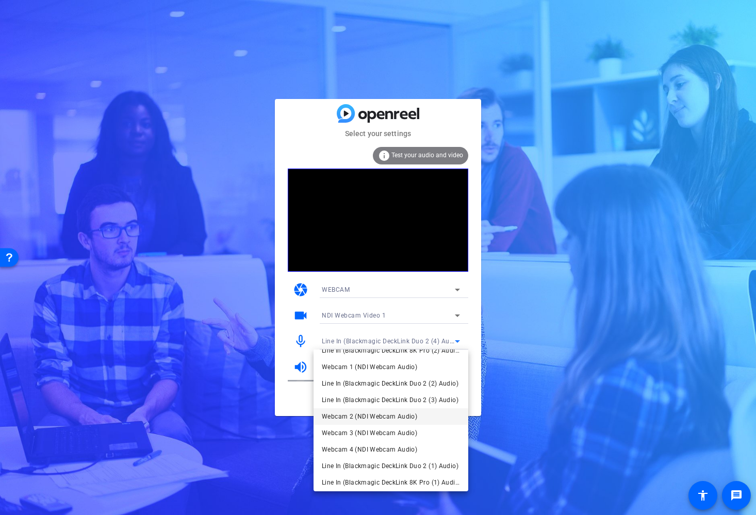
scroll to position [130, 0]
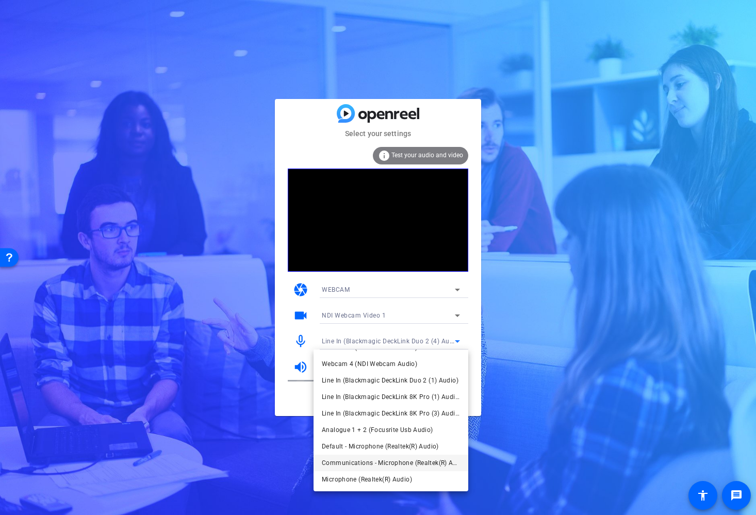
click at [406, 461] on span "Communications - Microphone (Realtek(R) Audio)" at bounding box center [391, 463] width 138 height 12
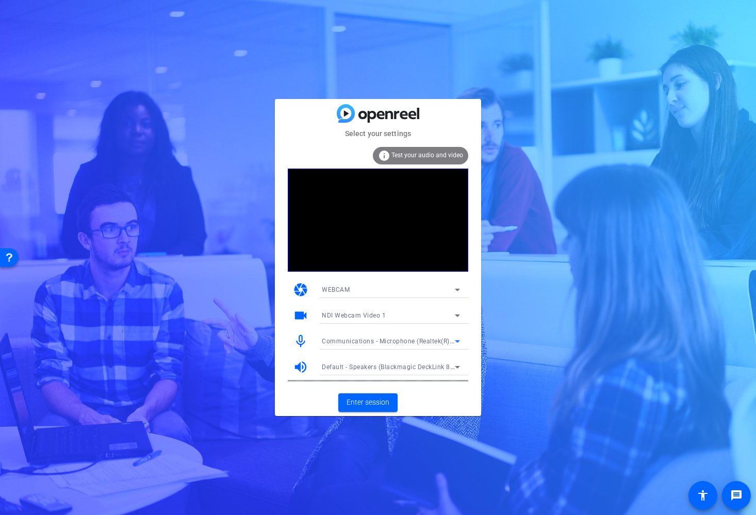
click at [370, 367] on span "Default - Speakers (Blackmagic DeckLink 8K Pro (3) Audio)" at bounding box center [410, 366] width 177 height 8
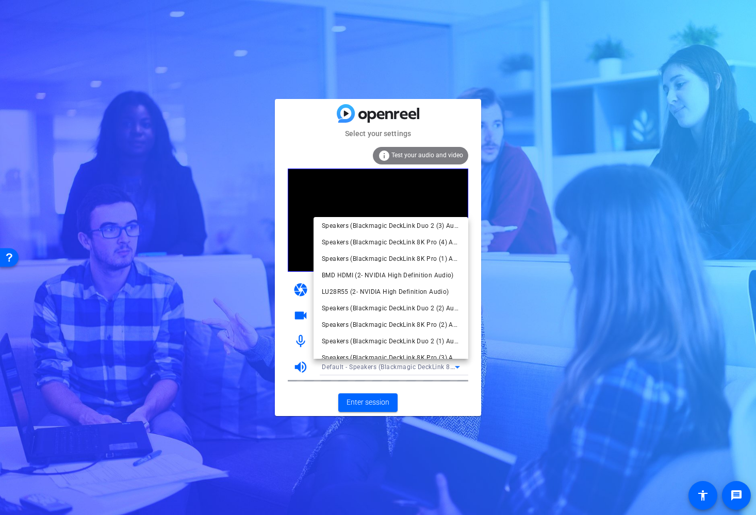
scroll to position [113, 0]
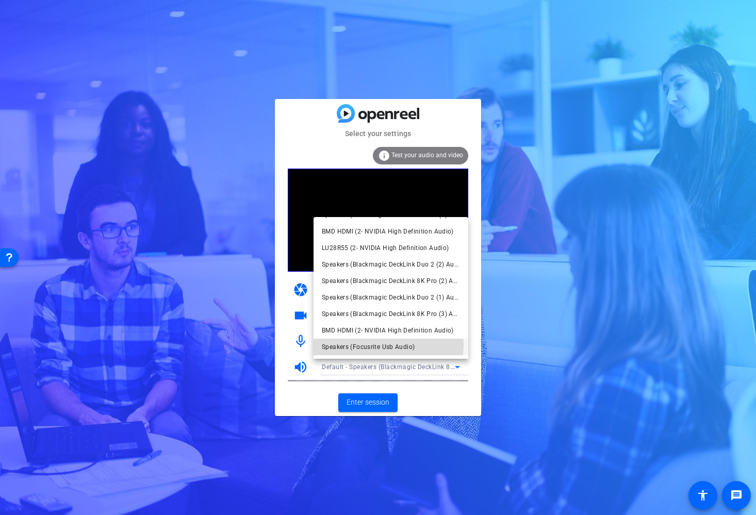
click at [380, 345] on span "Speakers (Focusrite Usb Audio)" at bounding box center [368, 347] width 93 height 12
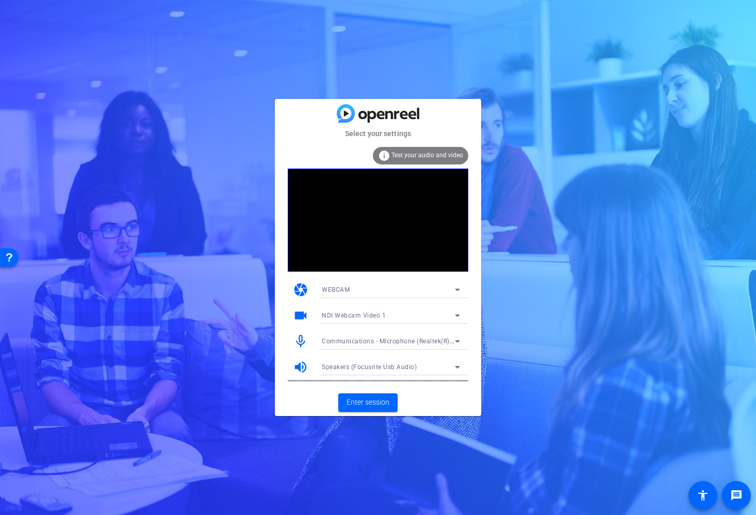
click at [302, 338] on mat-icon "mic_none" at bounding box center [300, 340] width 15 height 15
click at [392, 152] on span "Test your audio and video" at bounding box center [427, 155] width 72 height 7
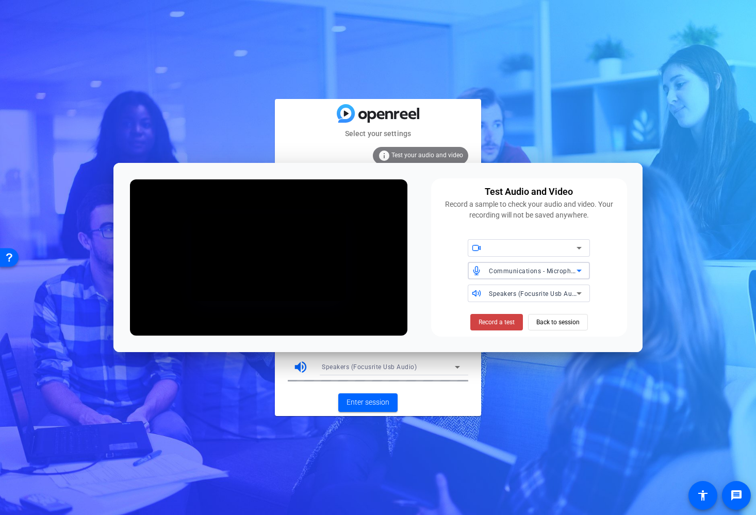
click at [559, 270] on span "Communications - Microphone (Realtek(R) Audio)" at bounding box center [563, 270] width 149 height 8
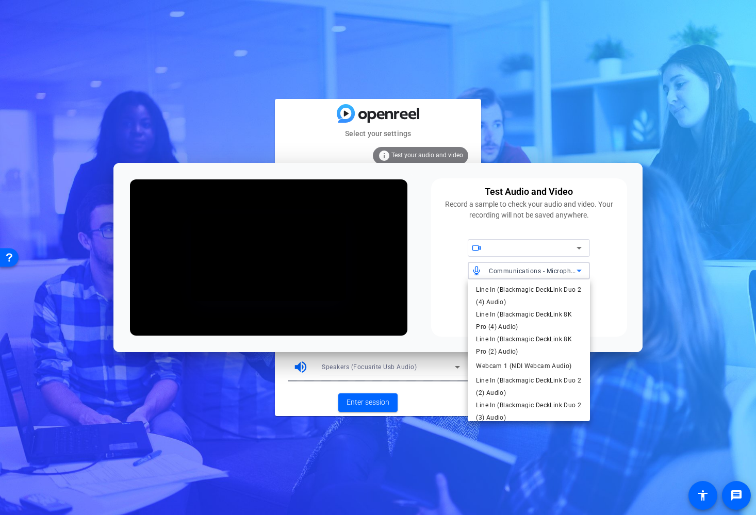
scroll to position [221, 0]
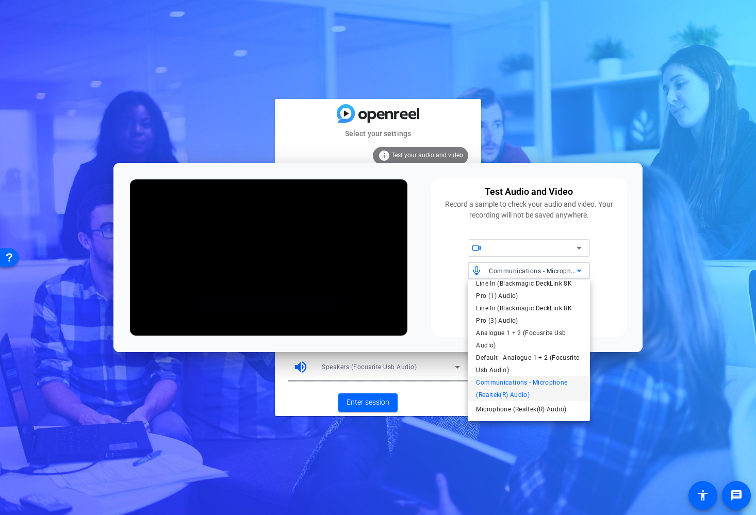
click at [501, 380] on span "Communications - Microphone (Realtek(R) Audio)" at bounding box center [529, 388] width 106 height 25
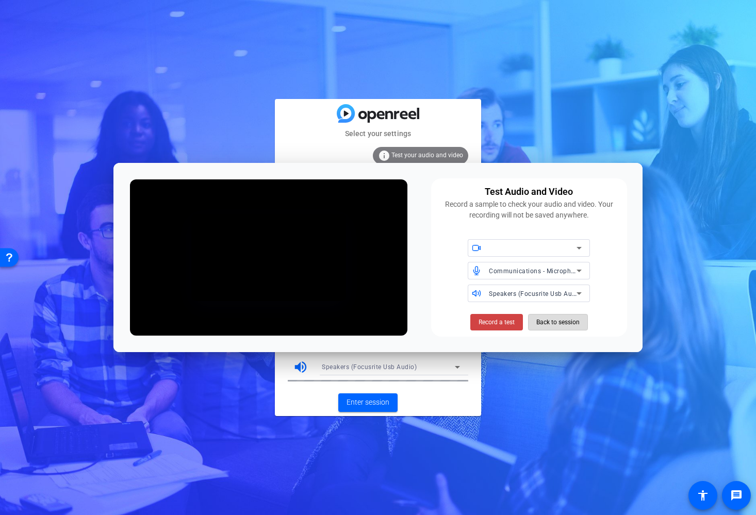
click at [548, 316] on span "Back to session" at bounding box center [557, 322] width 43 height 20
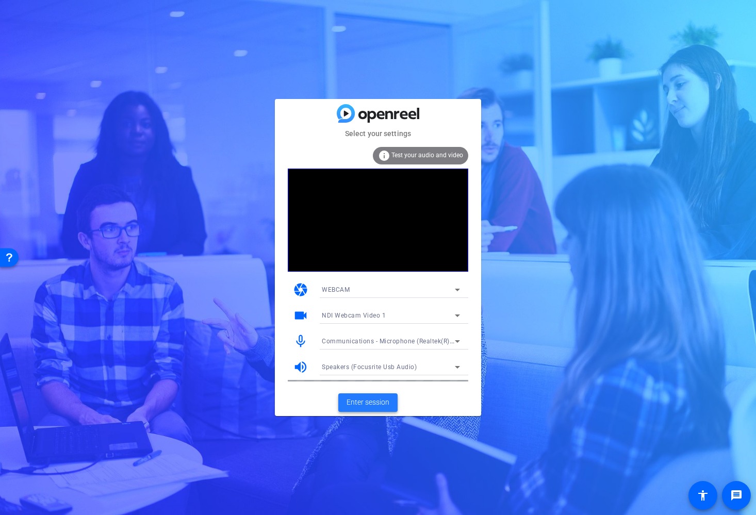
click at [377, 398] on span "Enter session" at bounding box center [367, 402] width 43 height 11
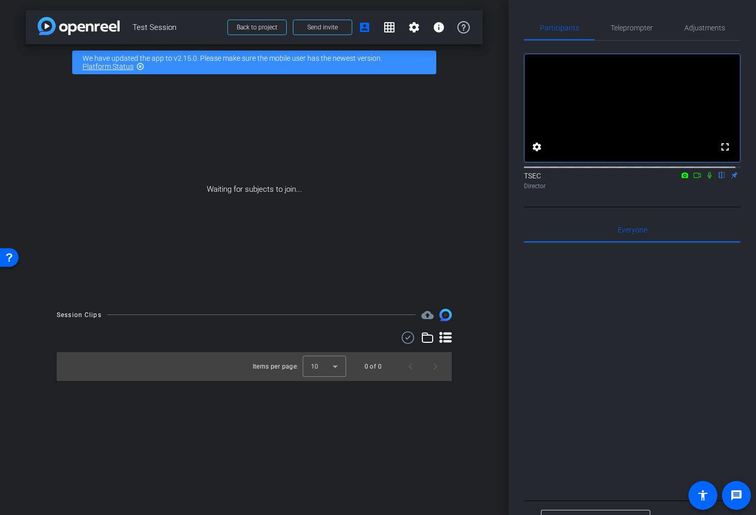
click at [707, 179] on icon at bounding box center [709, 175] width 4 height 7
click at [707, 179] on icon at bounding box center [710, 175] width 6 height 7
click at [535, 153] on mat-icon "settings" at bounding box center [536, 147] width 12 height 12
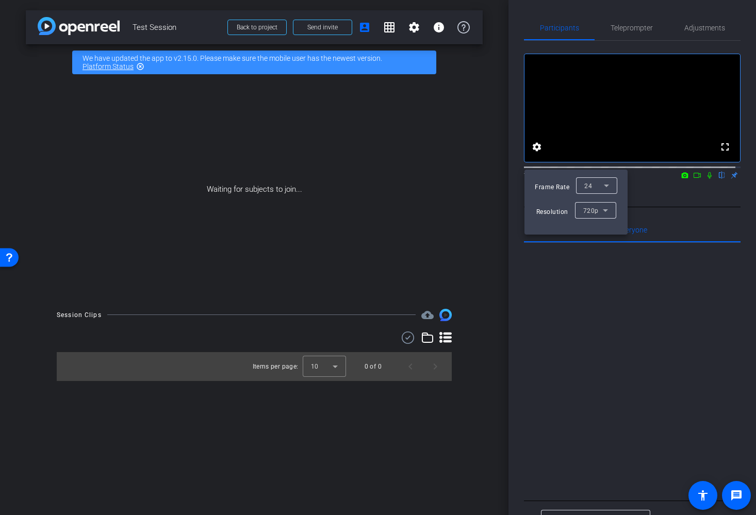
click at [538, 154] on div at bounding box center [378, 257] width 756 height 515
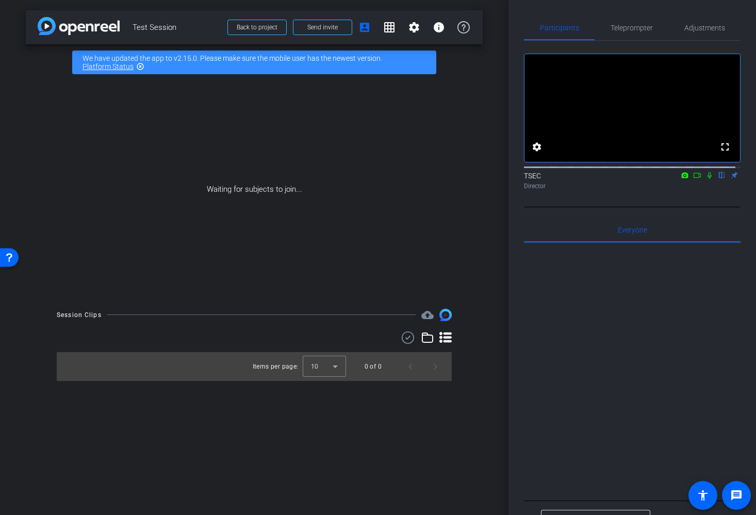
click at [642, 71] on video at bounding box center [631, 108] width 215 height 108
click at [706, 179] on icon at bounding box center [709, 175] width 8 height 7
click at [537, 153] on mat-icon "settings" at bounding box center [536, 147] width 12 height 12
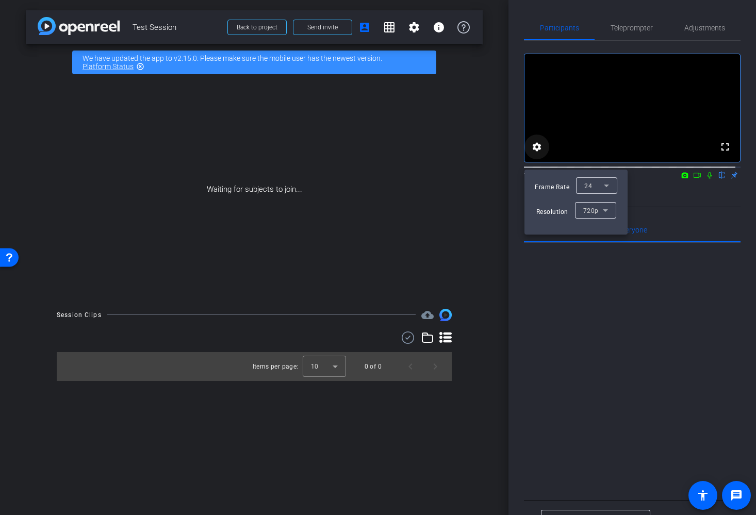
click at [537, 159] on div at bounding box center [378, 257] width 756 height 515
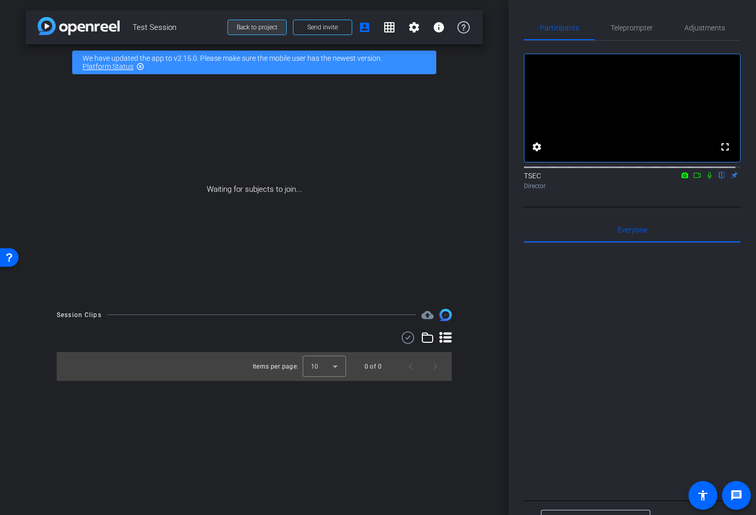
click at [277, 24] on span at bounding box center [257, 27] width 58 height 25
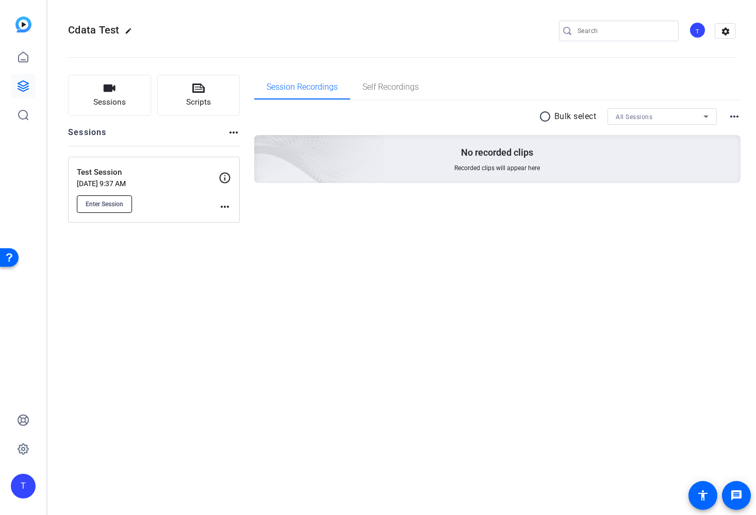
click at [113, 201] on span "Enter Session" at bounding box center [105, 204] width 38 height 8
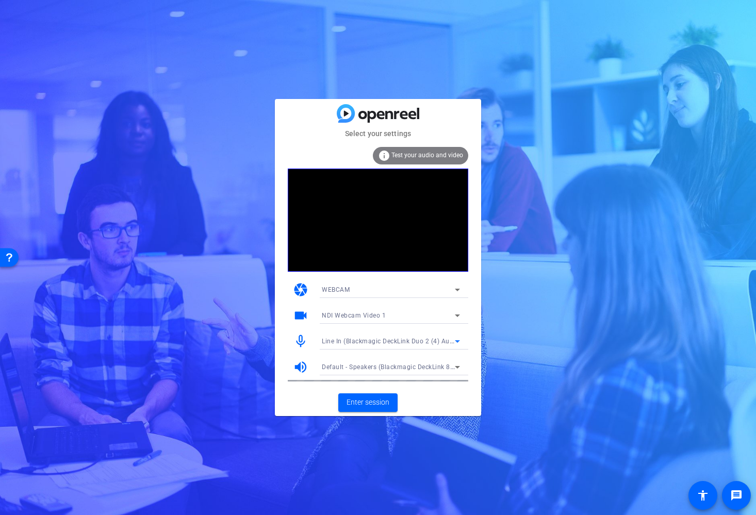
click at [399, 341] on span "Line In (Blackmagic DeckLink Duo 2 (4) Audio)" at bounding box center [392, 341] width 140 height 8
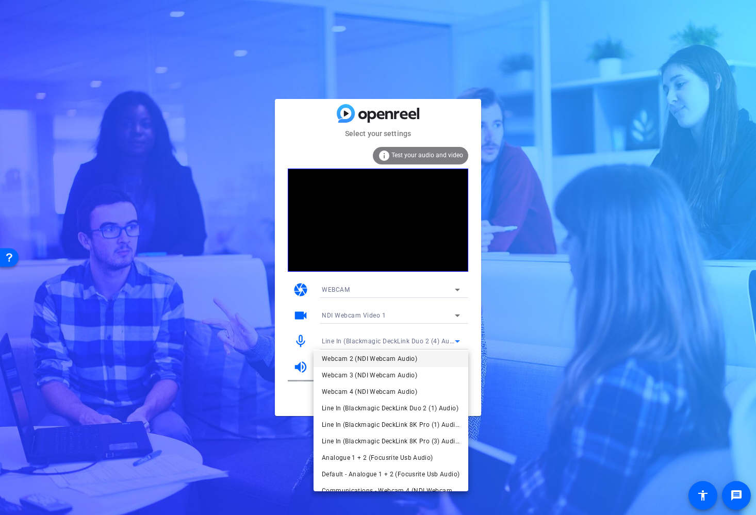
scroll to position [113, 0]
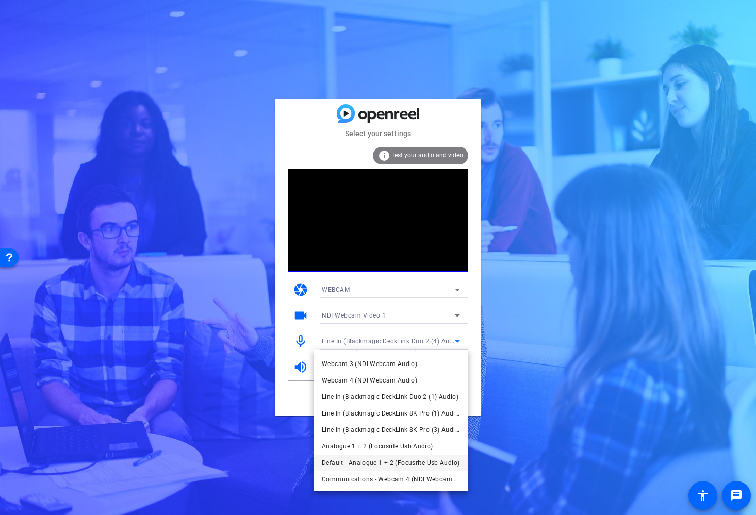
click at [411, 462] on span "Default - Analogue 1 + 2 (Focusrite Usb Audio)" at bounding box center [391, 463] width 138 height 12
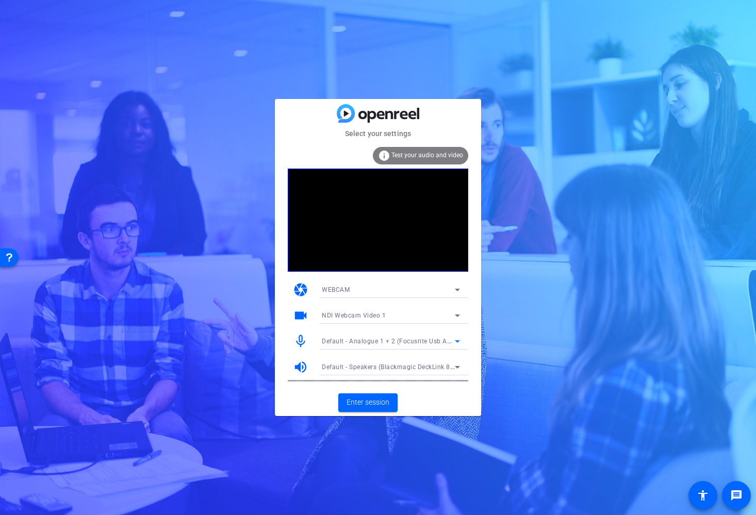
click at [366, 367] on span "Default - Speakers (Blackmagic DeckLink 8K Pro (3) Audio)" at bounding box center [410, 366] width 177 height 8
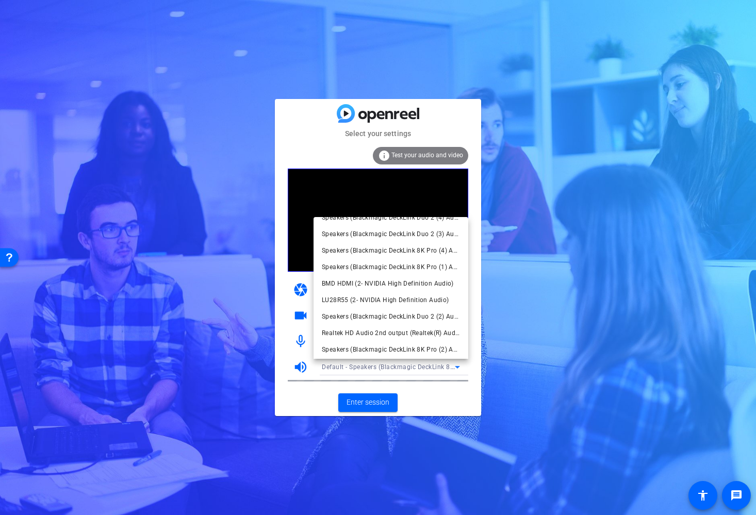
scroll to position [130, 0]
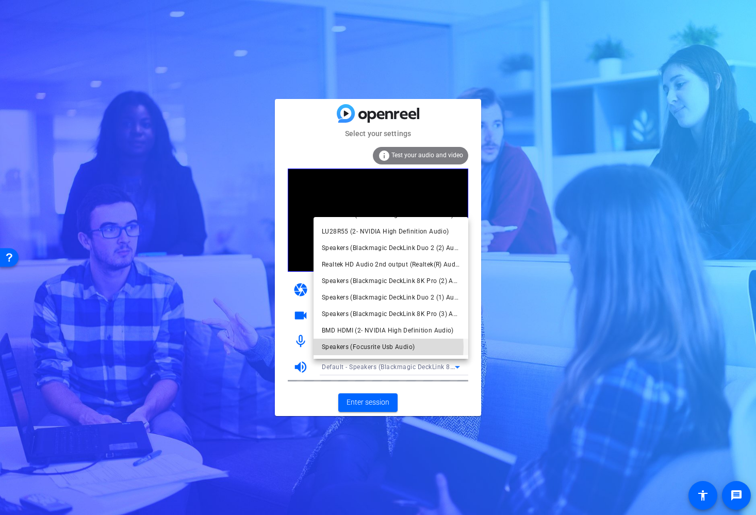
click at [379, 346] on span "Speakers (Focusrite Usb Audio)" at bounding box center [368, 347] width 93 height 12
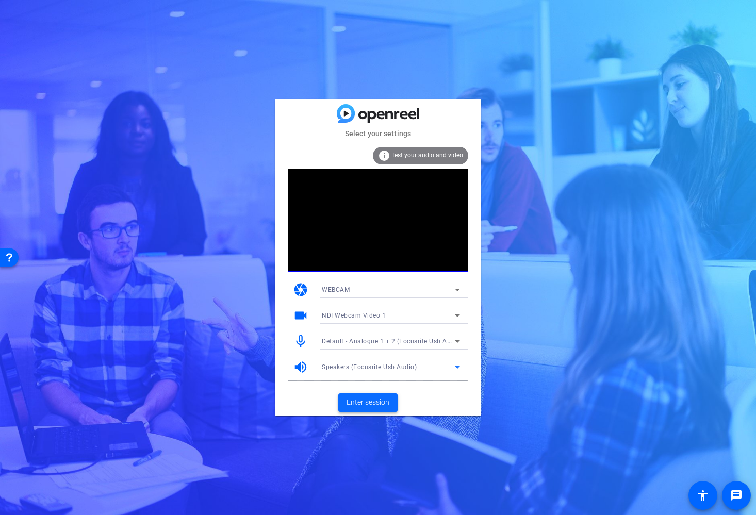
click at [362, 395] on span at bounding box center [367, 402] width 59 height 25
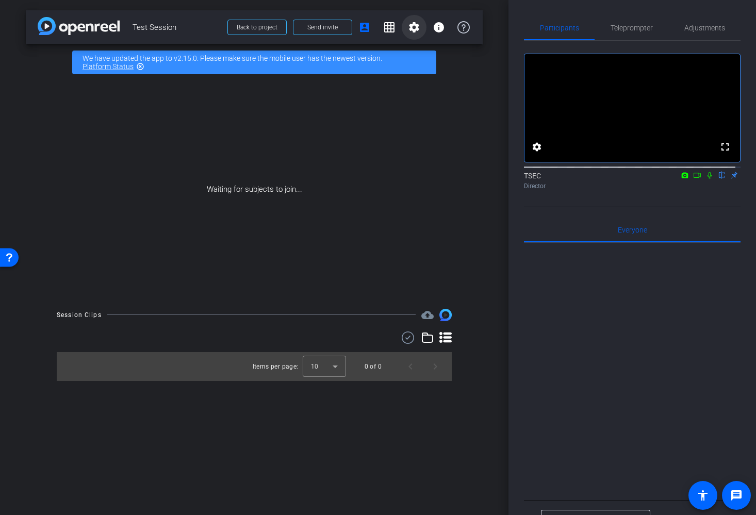
click at [420, 26] on mat-icon "settings" at bounding box center [414, 27] width 12 height 12
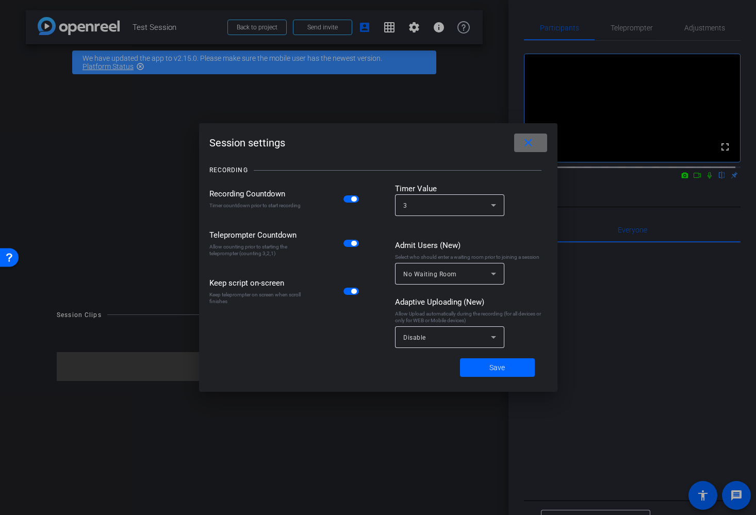
click at [525, 141] on mat-icon "close" at bounding box center [528, 143] width 13 height 13
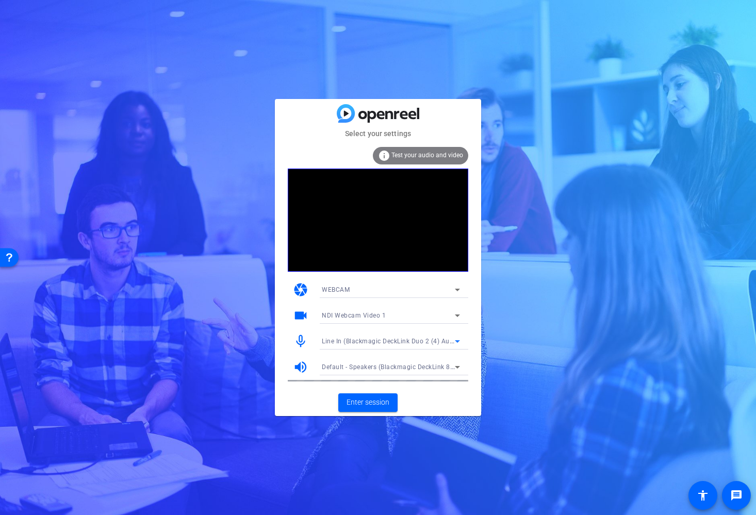
click at [423, 341] on span "Line In (Blackmagic DeckLink Duo 2 (4) Audio)" at bounding box center [392, 341] width 140 height 8
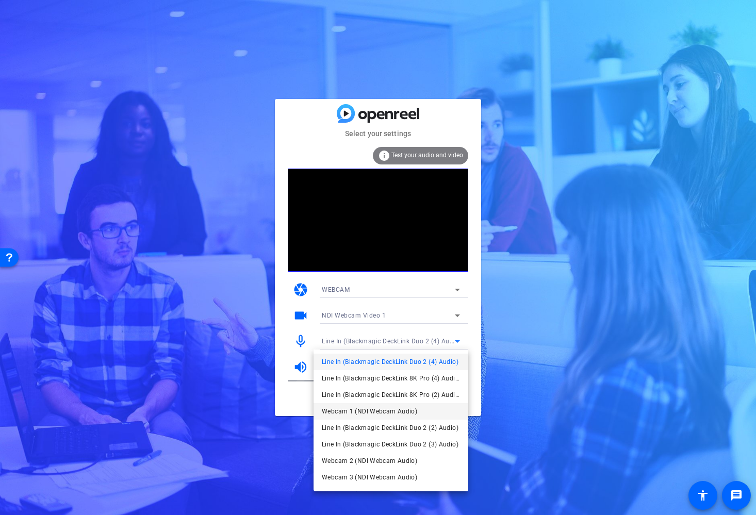
click at [425, 409] on mat-option "Webcam 1 (NDI Webcam Audio)" at bounding box center [390, 411] width 155 height 16
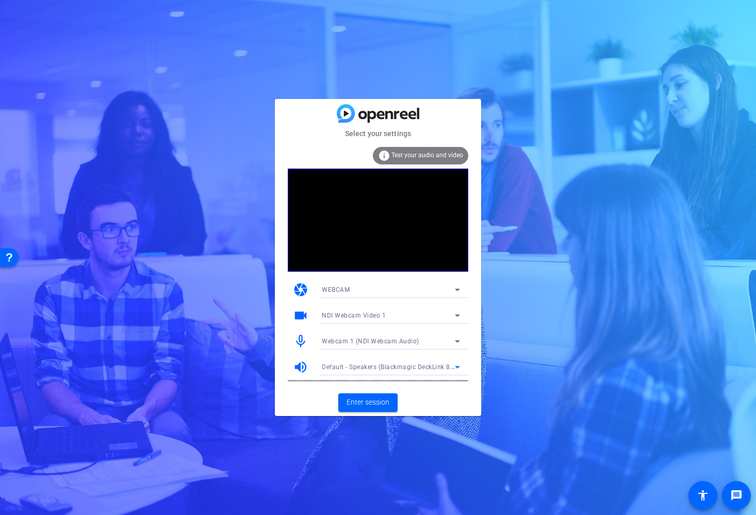
click at [411, 363] on div "Default - Speakers (Blackmagic DeckLink 8K Pro (3) Audio)" at bounding box center [388, 366] width 133 height 13
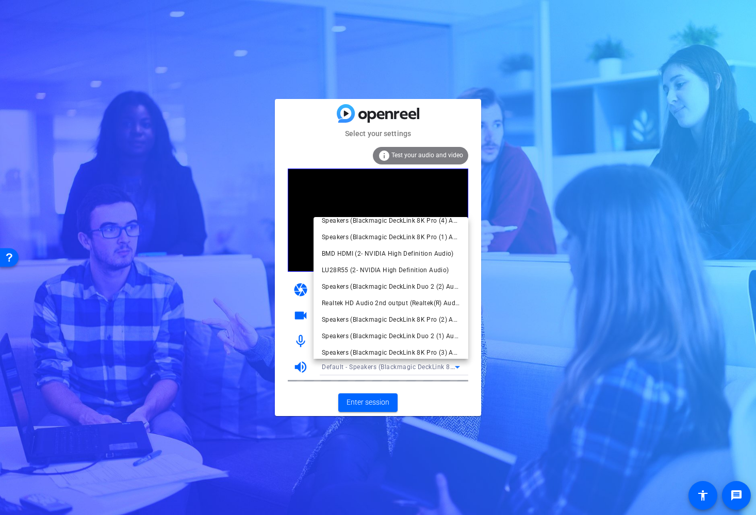
scroll to position [130, 0]
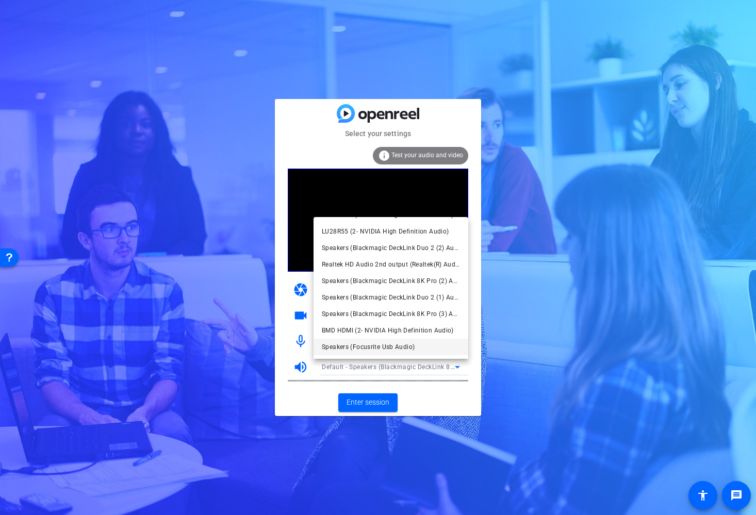
click at [375, 342] on span "Speakers (Focusrite Usb Audio)" at bounding box center [368, 347] width 93 height 12
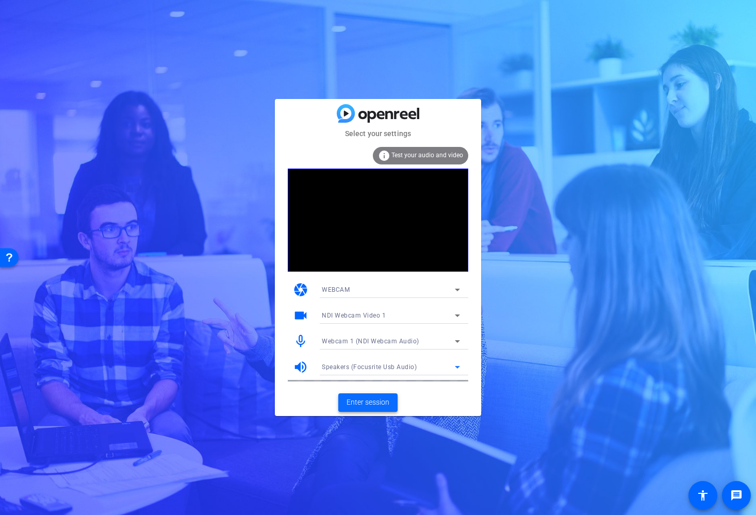
click at [367, 407] on button "Enter session" at bounding box center [367, 402] width 59 height 19
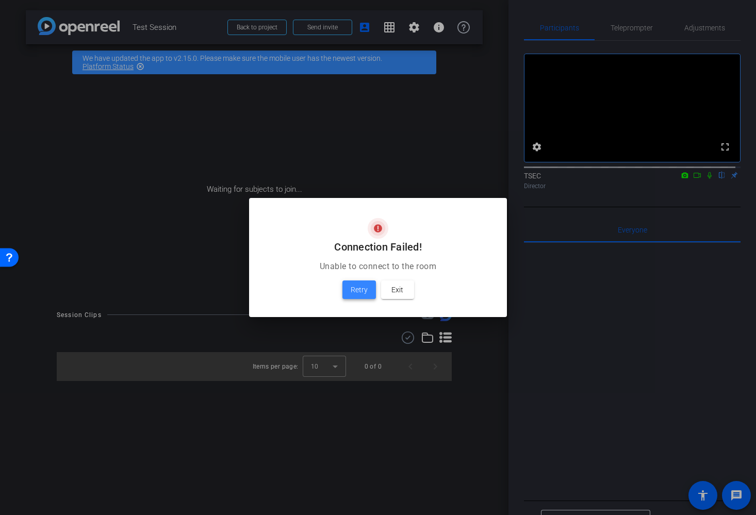
click at [356, 285] on span "Retry" at bounding box center [359, 290] width 17 height 12
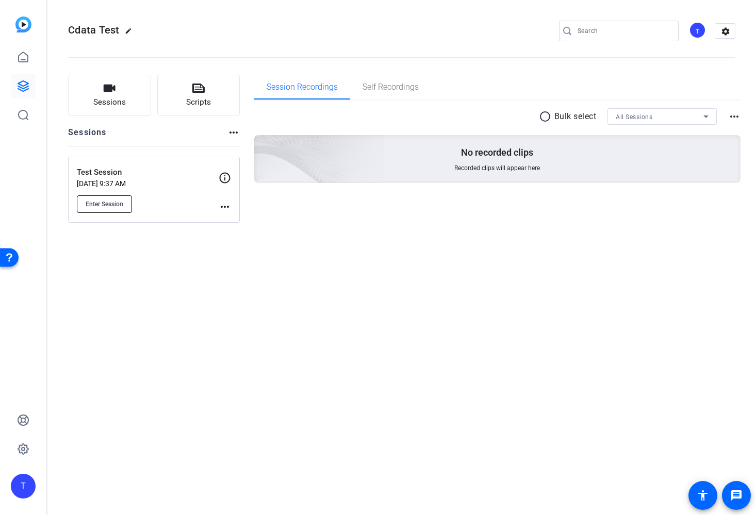
click at [120, 203] on span "Enter Session" at bounding box center [105, 204] width 38 height 8
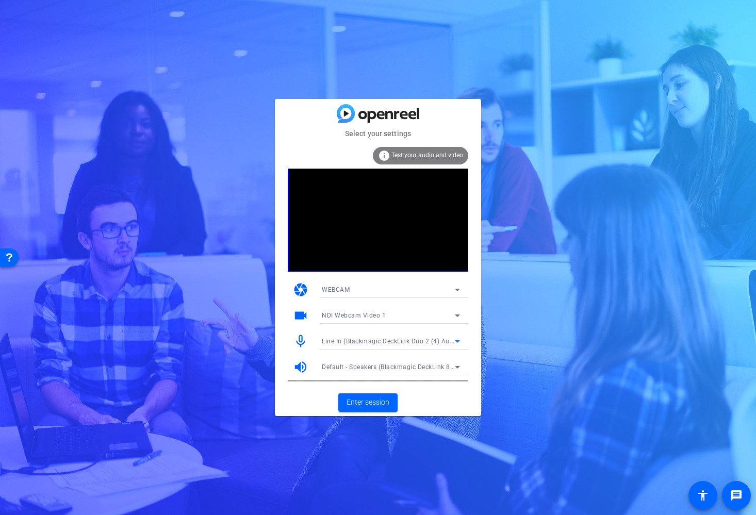
click at [403, 337] on div "Line In (Blackmagic DeckLink Duo 2 (4) Audio)" at bounding box center [388, 341] width 133 height 13
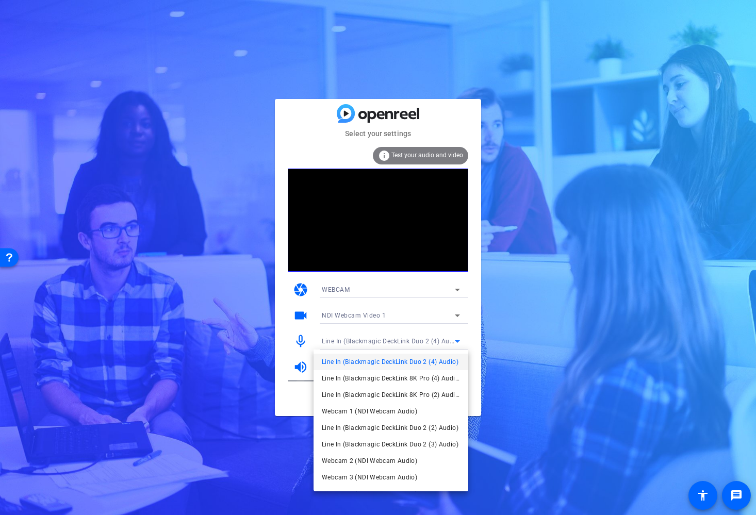
click at [407, 409] on span "Webcam 1 (NDI Webcam Audio)" at bounding box center [369, 411] width 95 height 12
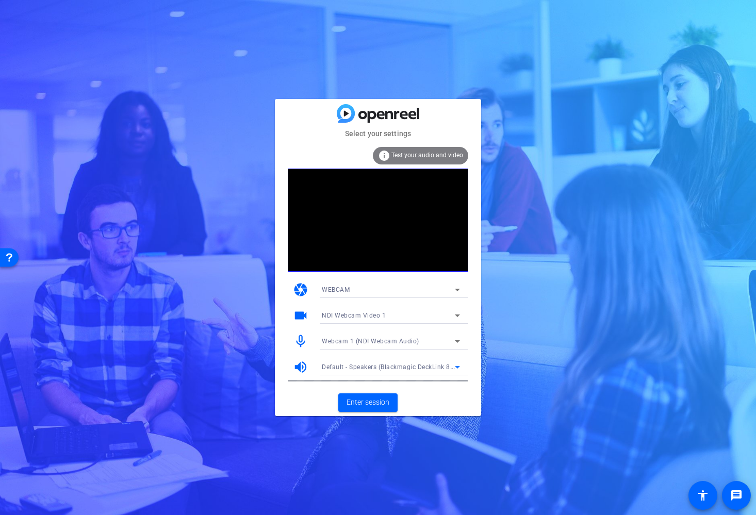
click at [405, 367] on span "Default - Speakers (Blackmagic DeckLink 8K Pro (3) Audio)" at bounding box center [410, 366] width 177 height 8
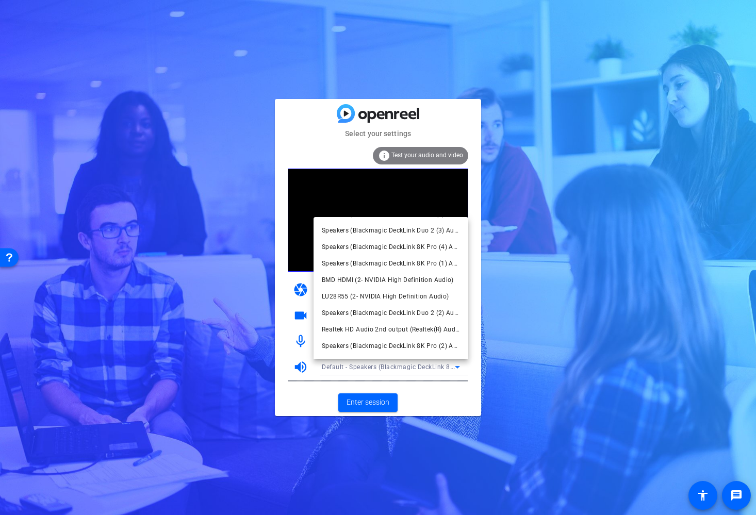
scroll to position [130, 0]
click at [387, 342] on span "Speakers (Focusrite Usb Audio)" at bounding box center [368, 347] width 93 height 12
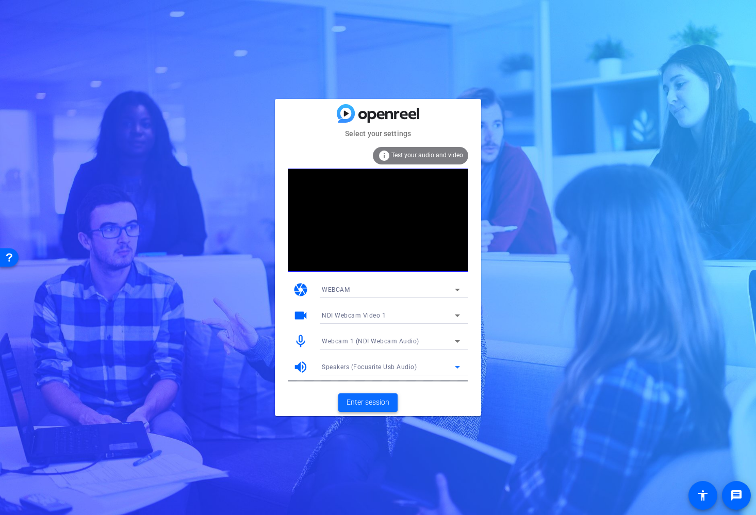
click at [371, 392] on span at bounding box center [367, 402] width 59 height 25
